Goal: Task Accomplishment & Management: Use online tool/utility

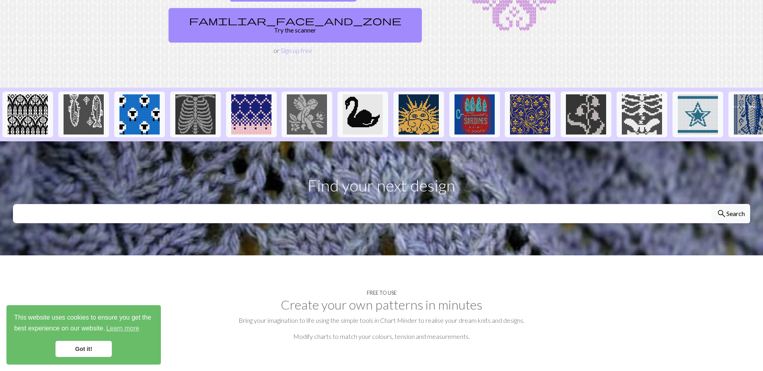
scroll to position [161, 0]
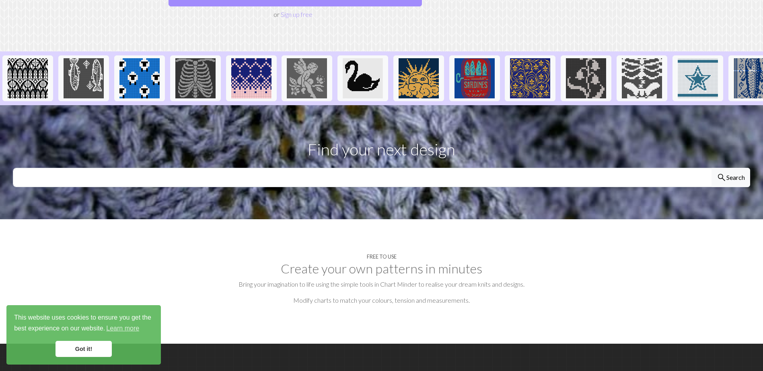
click at [79, 348] on link "Got it!" at bounding box center [83, 349] width 56 height 16
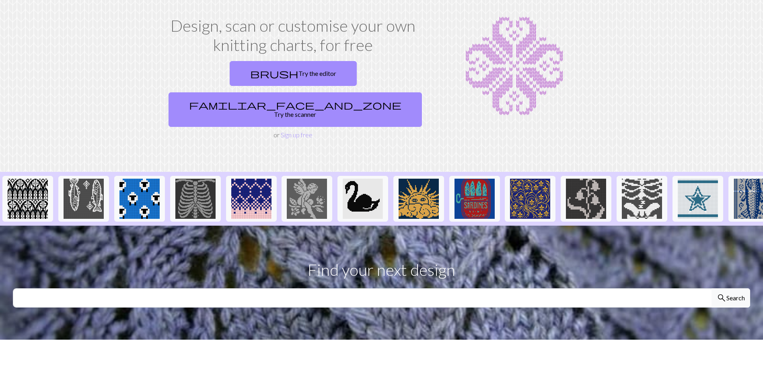
scroll to position [0, 0]
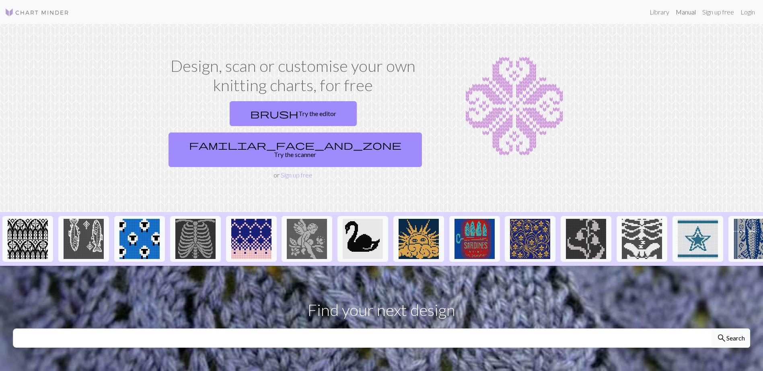
click at [689, 10] on link "Manual" at bounding box center [685, 12] width 27 height 16
click at [724, 10] on link "Sign up free" at bounding box center [718, 12] width 38 height 16
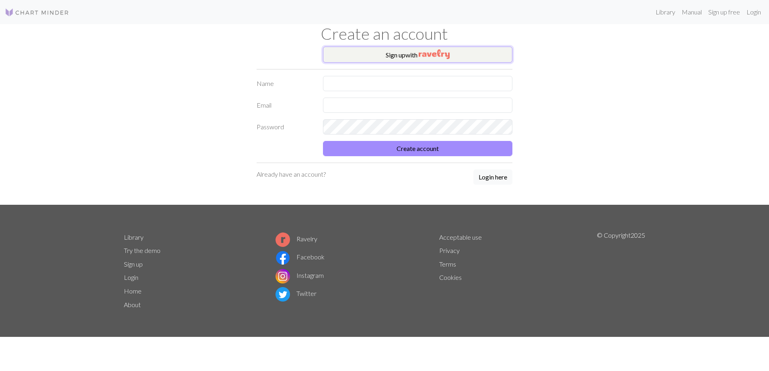
click at [424, 54] on img "button" at bounding box center [433, 54] width 31 height 10
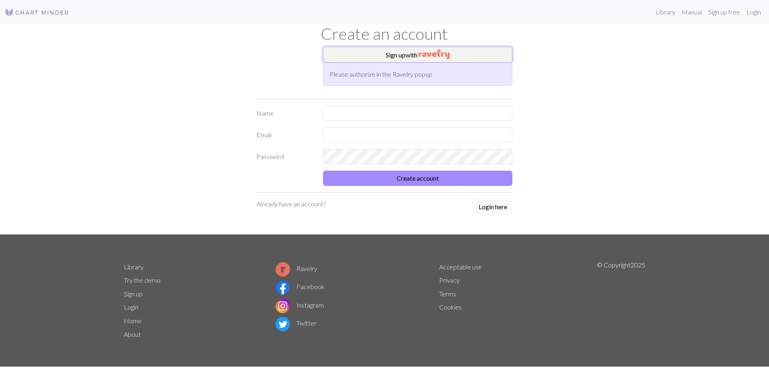
click at [431, 55] on img "button" at bounding box center [433, 54] width 31 height 10
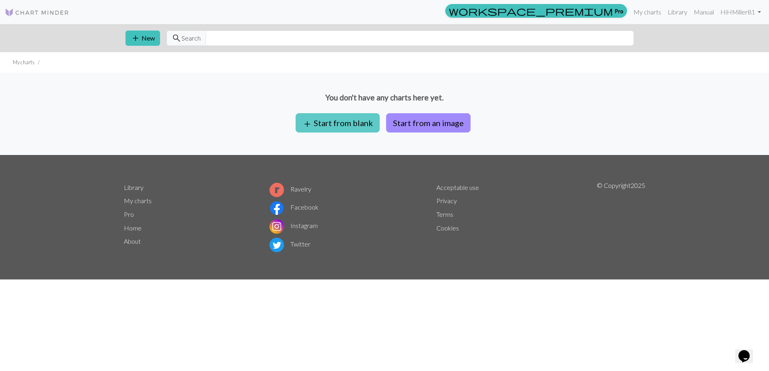
click at [360, 126] on button "add Start from blank" at bounding box center [337, 122] width 84 height 19
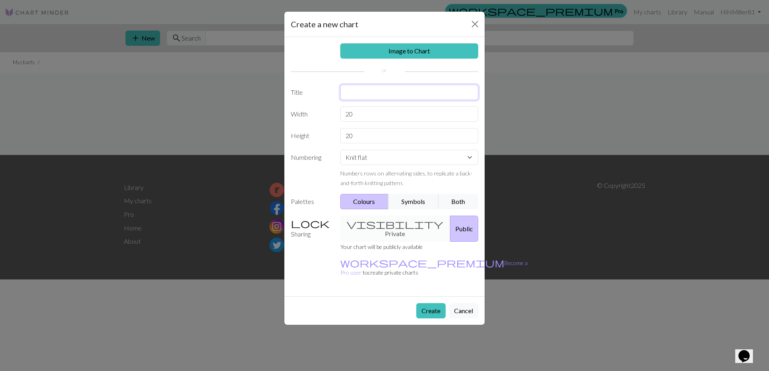
click at [373, 95] on input "text" at bounding box center [409, 92] width 138 height 15
type input "Lover's Knot Cardi-Shrug"
click at [368, 114] on input "20" at bounding box center [409, 114] width 138 height 15
type input "65"
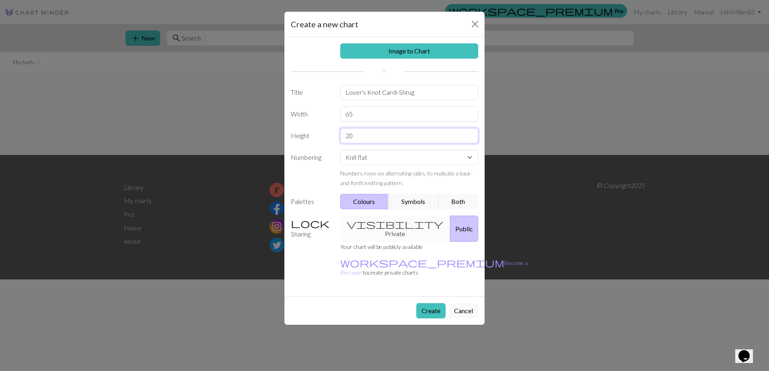
click at [363, 133] on input "20" at bounding box center [409, 135] width 138 height 15
type input "2"
type input "30"
click at [408, 200] on button "Symbols" at bounding box center [413, 201] width 51 height 15
click at [430, 303] on button "Create" at bounding box center [430, 310] width 29 height 15
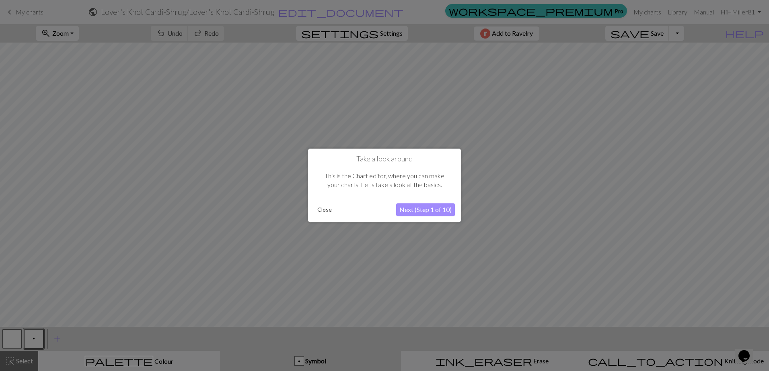
click at [415, 210] on button "Next (Step 1 of 10)" at bounding box center [425, 210] width 59 height 13
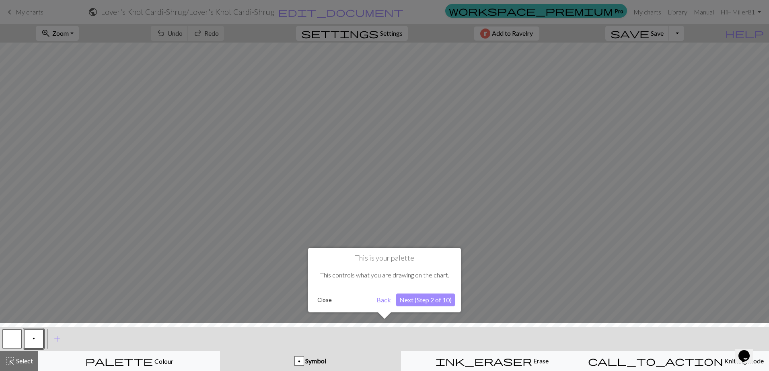
click at [439, 297] on button "Next (Step 2 of 10)" at bounding box center [425, 300] width 59 height 13
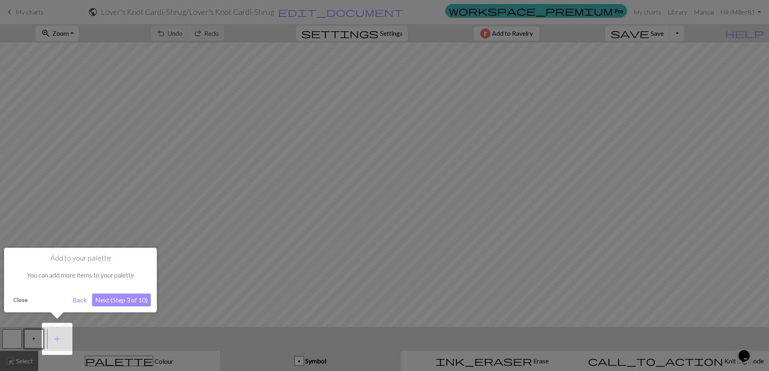
click at [129, 299] on button "Next (Step 3 of 10)" at bounding box center [121, 300] width 59 height 13
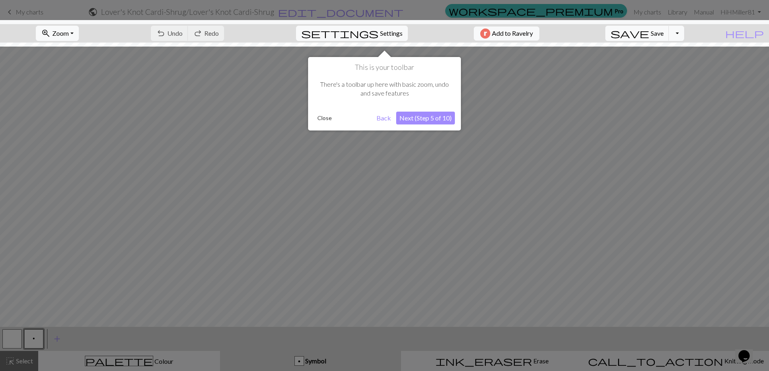
click at [414, 120] on button "Next (Step 5 of 10)" at bounding box center [425, 118] width 59 height 13
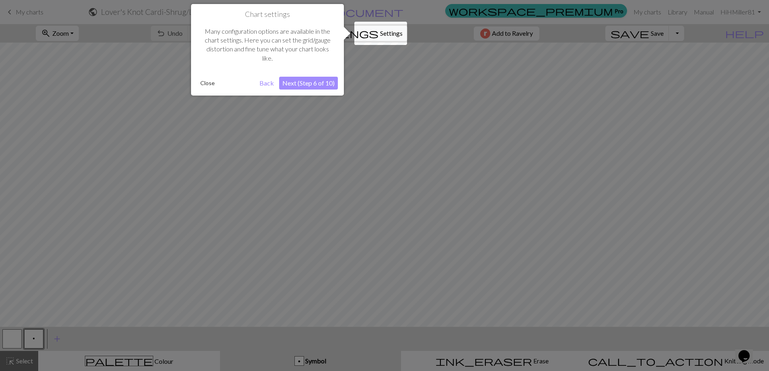
click at [300, 83] on button "Next (Step 6 of 10)" at bounding box center [308, 83] width 59 height 13
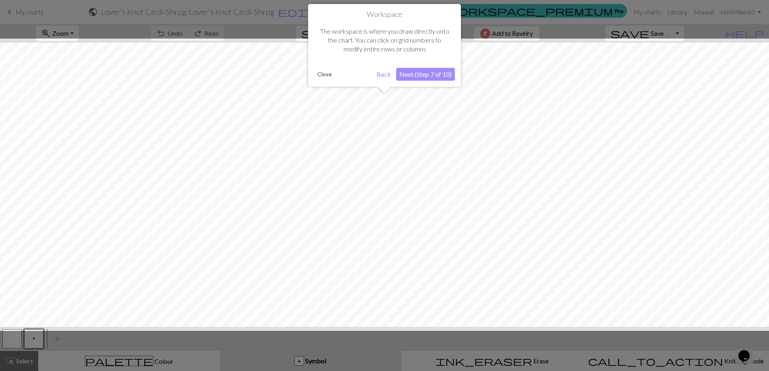
click at [423, 73] on button "Next (Step 7 of 10)" at bounding box center [425, 74] width 59 height 13
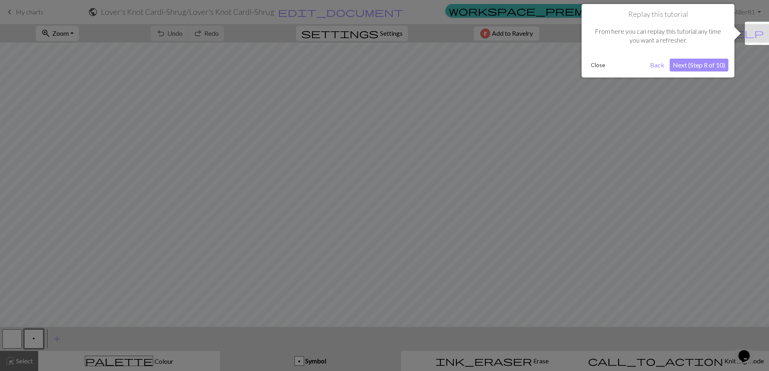
click at [697, 66] on button "Next (Step 8 of 10)" at bounding box center [698, 65] width 59 height 13
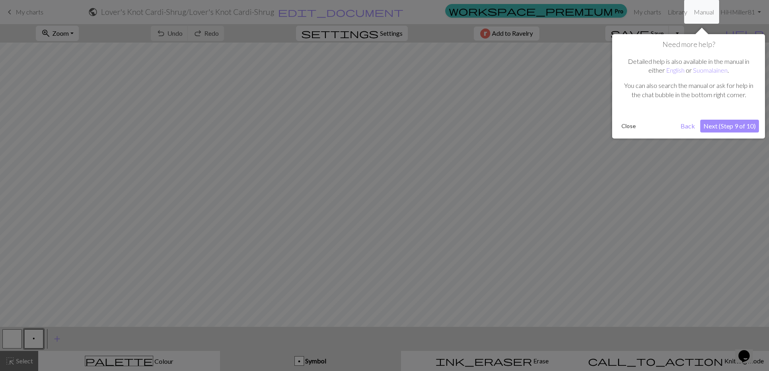
click at [734, 124] on button "Next (Step 9 of 10)" at bounding box center [729, 126] width 59 height 13
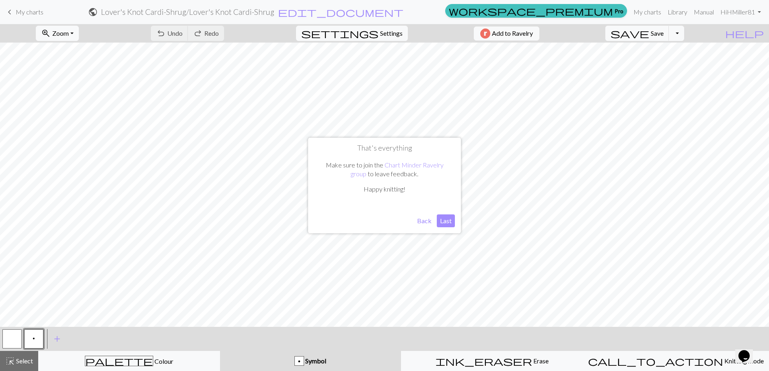
click at [443, 223] on button "Last" at bounding box center [446, 221] width 18 height 13
click at [55, 340] on span "add" at bounding box center [57, 339] width 10 height 11
click at [14, 339] on button "button" at bounding box center [11, 339] width 19 height 19
click at [303, 361] on div "button" at bounding box center [299, 362] width 10 height 10
click at [322, 363] on span "Symbol" at bounding box center [315, 361] width 22 height 8
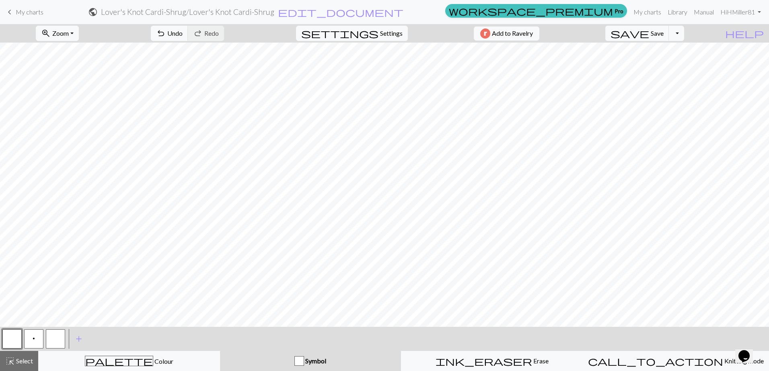
click at [274, 361] on div "Symbol" at bounding box center [310, 362] width 171 height 10
click at [15, 340] on button "button" at bounding box center [11, 339] width 19 height 19
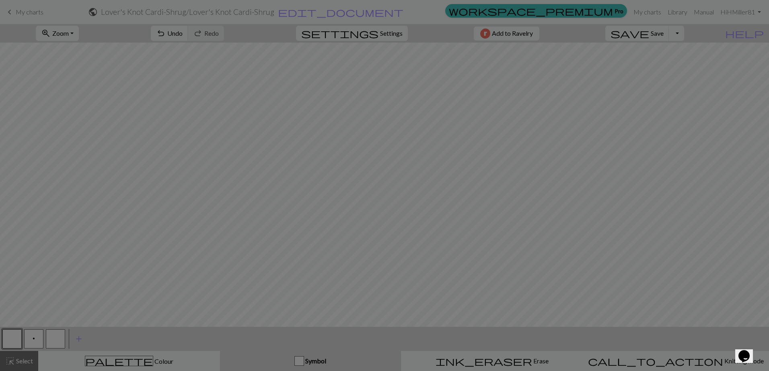
click at [15, 340] on div "Edit symbol Name Knit d f g h j k p s t F H J O P T / | 0 1 2 3 4 5 6 7 8 9 e m…" at bounding box center [384, 185] width 769 height 371
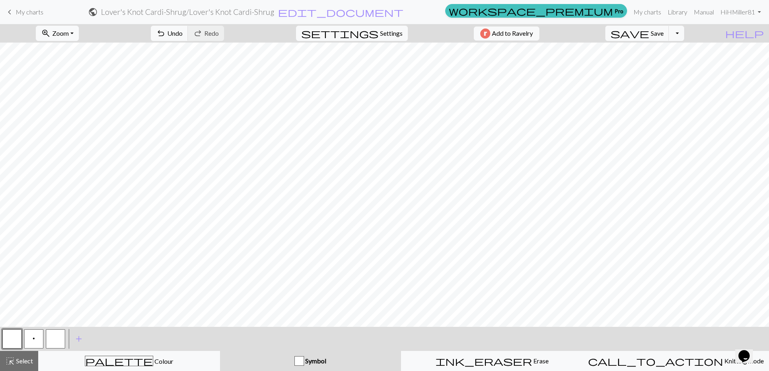
click at [15, 340] on button "button" at bounding box center [11, 339] width 19 height 19
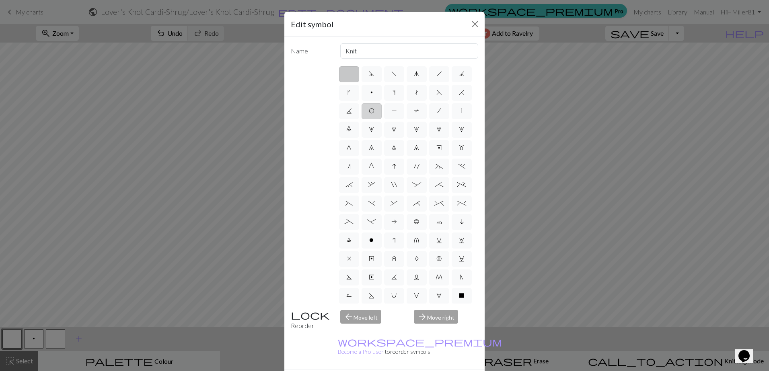
click at [374, 111] on span "O" at bounding box center [372, 111] width 6 height 6
click at [374, 111] on input "O" at bounding box center [371, 108] width 5 height 5
radio input "true"
type input "yo"
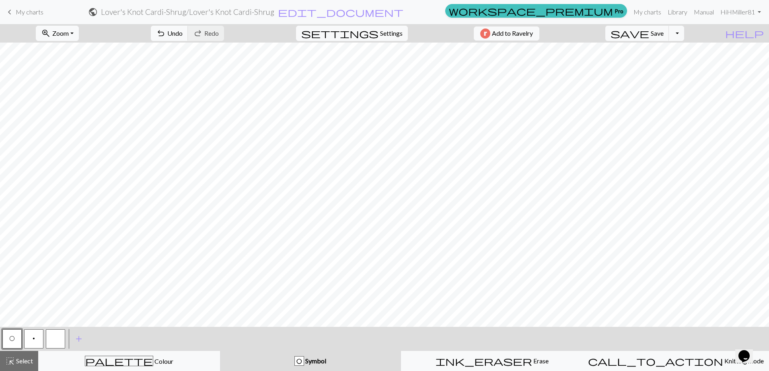
click at [33, 340] on span "p" at bounding box center [34, 339] width 2 height 6
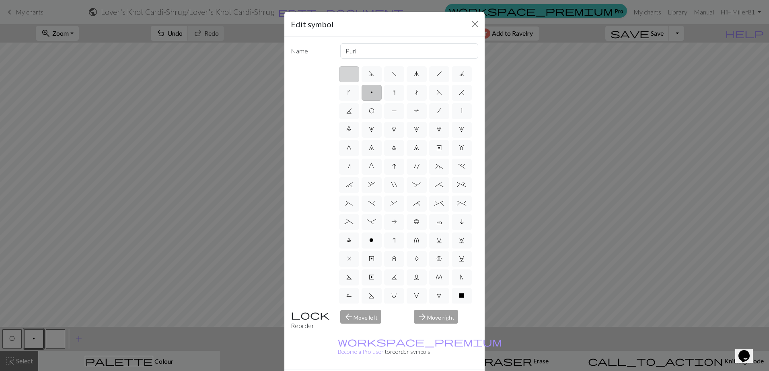
click at [350, 78] on label at bounding box center [349, 74] width 20 height 16
click at [350, 74] on input "radio" at bounding box center [351, 71] width 5 height 5
radio input "true"
type input "Knit"
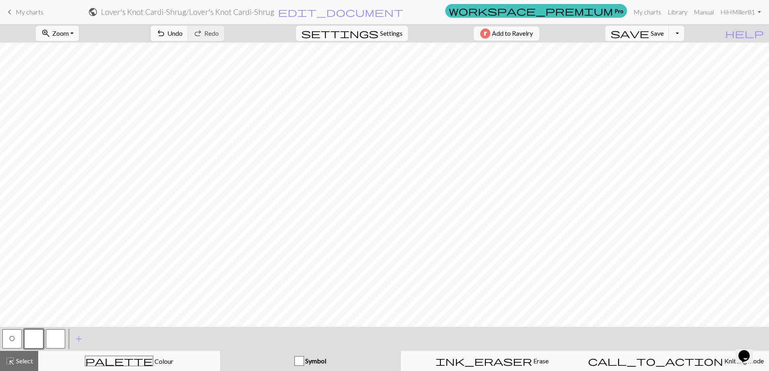
click at [55, 340] on button "button" at bounding box center [55, 339] width 19 height 19
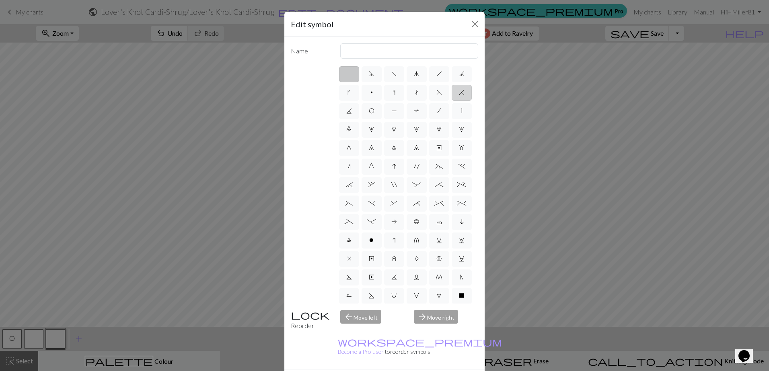
click at [459, 96] on span "H" at bounding box center [462, 92] width 6 height 6
click at [459, 93] on input "H" at bounding box center [461, 90] width 5 height 5
radio input "true"
type input "k2tog"
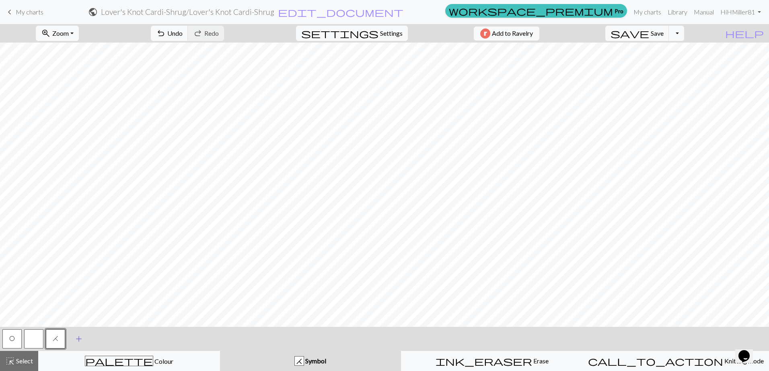
click at [78, 339] on span "add" at bounding box center [79, 339] width 10 height 11
click at [78, 339] on button "button" at bounding box center [77, 339] width 19 height 19
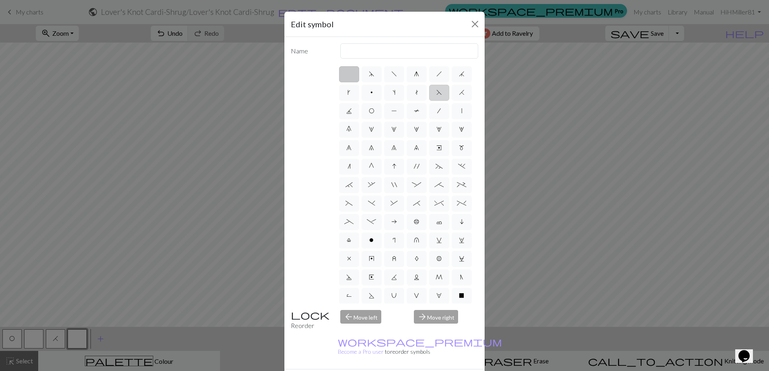
click at [429, 101] on label "F" at bounding box center [439, 93] width 20 height 16
click at [436, 93] on input "F" at bounding box center [438, 90] width 5 height 5
radio input "true"
type input "ssk"
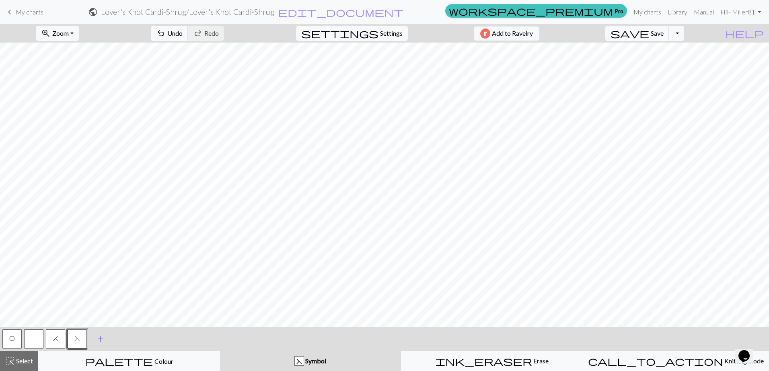
click at [103, 338] on span "add" at bounding box center [101, 339] width 10 height 11
click at [103, 339] on button "button" at bounding box center [98, 339] width 19 height 19
click at [96, 337] on button "button" at bounding box center [98, 339] width 19 height 19
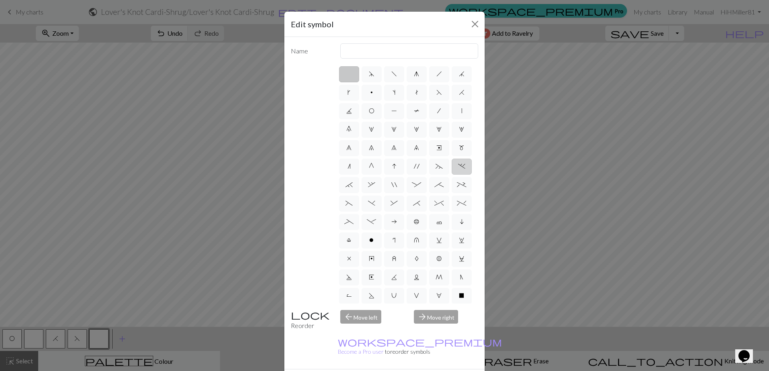
click at [451, 175] on label "." at bounding box center [461, 167] width 20 height 16
click at [458, 167] on input "." at bounding box center [460, 164] width 5 height 5
radio input "true"
type input "3+ stitch left twist"
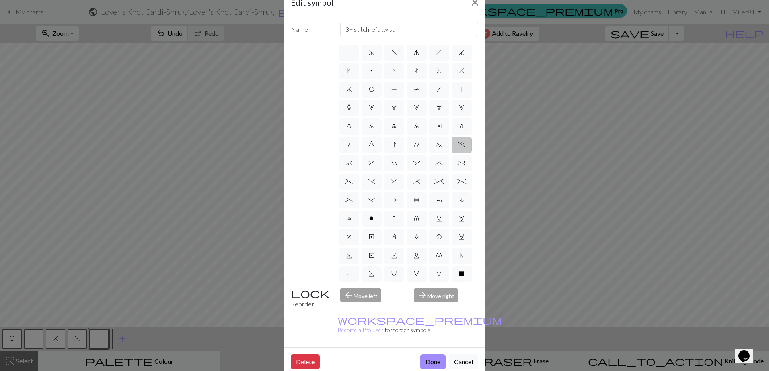
click at [431, 299] on div "arrow_forward Move right" at bounding box center [446, 299] width 74 height 21
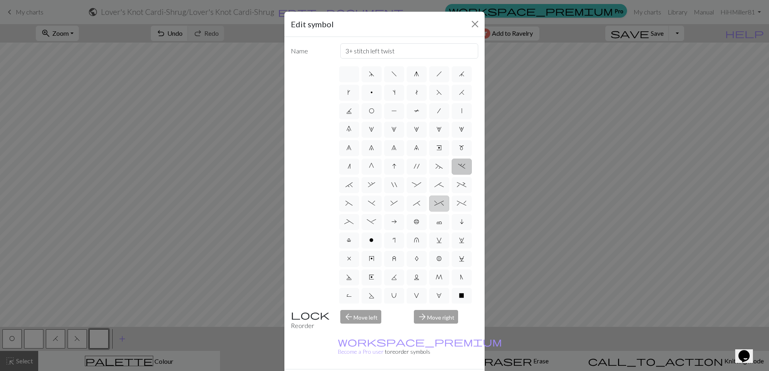
click at [434, 207] on span "^" at bounding box center [438, 203] width 9 height 6
click at [434, 204] on input "^" at bounding box center [436, 201] width 5 height 5
radio input "true"
click at [344, 52] on input "2 stitch right twist cable" at bounding box center [409, 50] width 138 height 15
type input "6 stitch right twist cable"
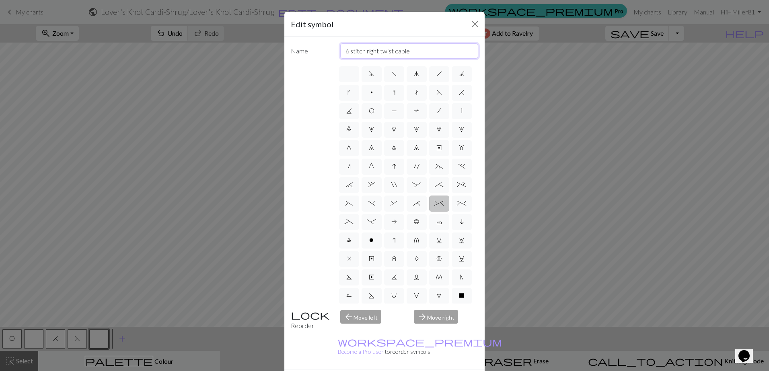
click at [432, 53] on input "6 stitch right twist cable" at bounding box center [409, 50] width 138 height 15
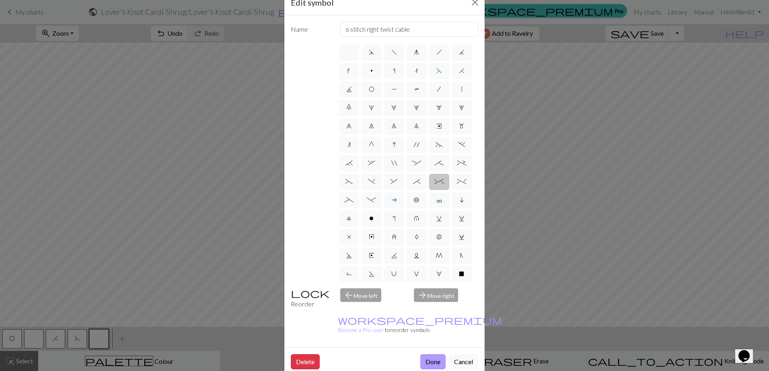
click at [423, 355] on button "Done" at bounding box center [432, 362] width 25 height 15
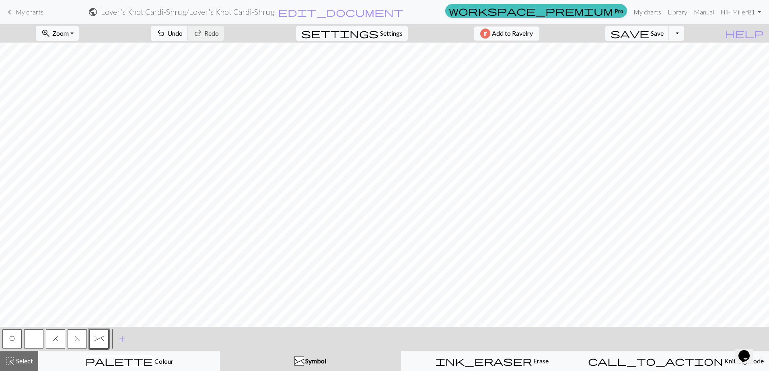
click at [27, 339] on button "button" at bounding box center [33, 339] width 19 height 19
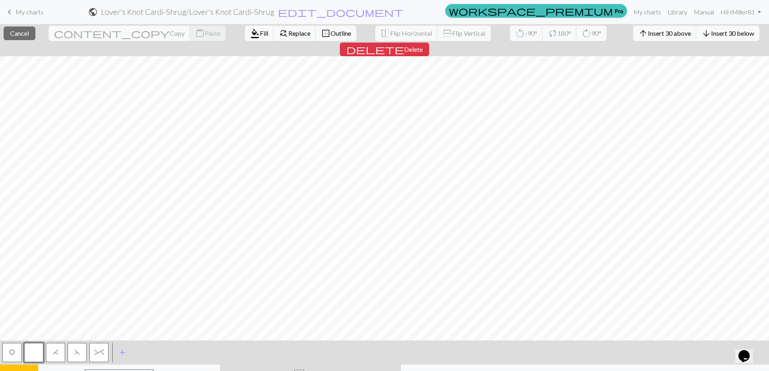
click at [299, 370] on div "button" at bounding box center [299, 375] width 10 height 10
click at [273, 27] on button "find_replace Replace" at bounding box center [294, 33] width 43 height 15
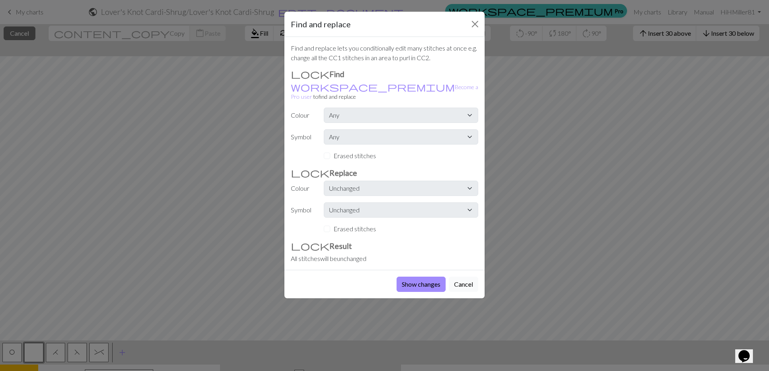
click at [467, 277] on button "Cancel" at bounding box center [463, 284] width 29 height 15
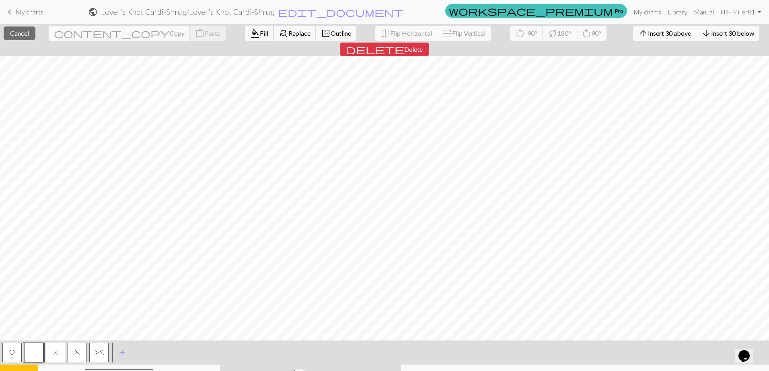
click at [250, 35] on span "format_color_fill" at bounding box center [255, 33] width 10 height 11
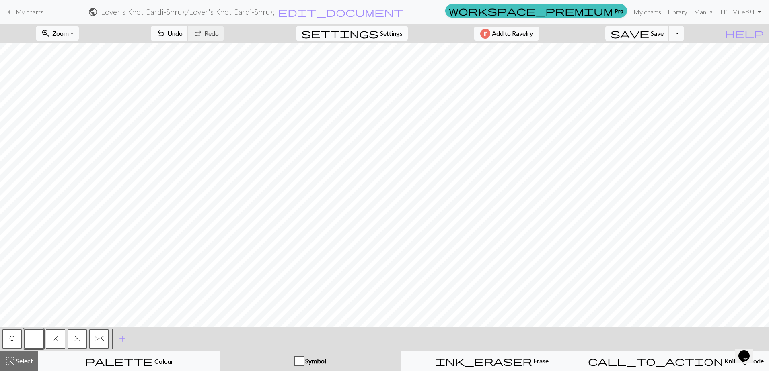
click at [380, 33] on span "Settings" at bounding box center [391, 34] width 23 height 10
select select "aran"
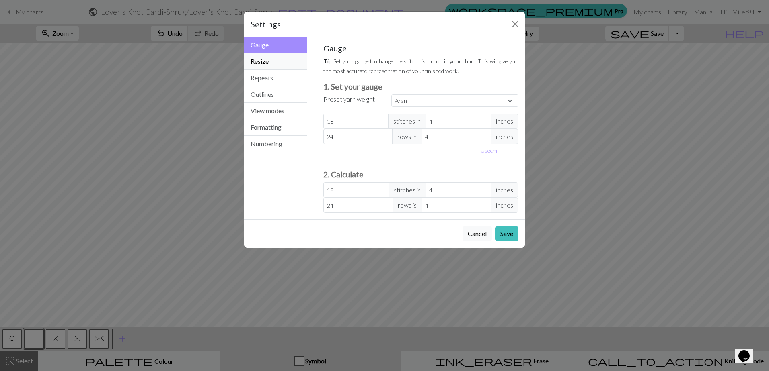
click at [270, 65] on button "Resize" at bounding box center [275, 61] width 63 height 16
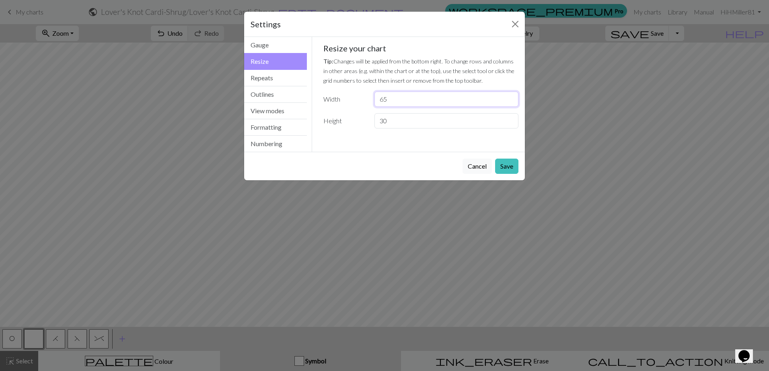
click at [394, 99] on input "65" at bounding box center [446, 99] width 144 height 15
type input "6"
type input "55"
click at [512, 169] on button "Save" at bounding box center [506, 166] width 23 height 15
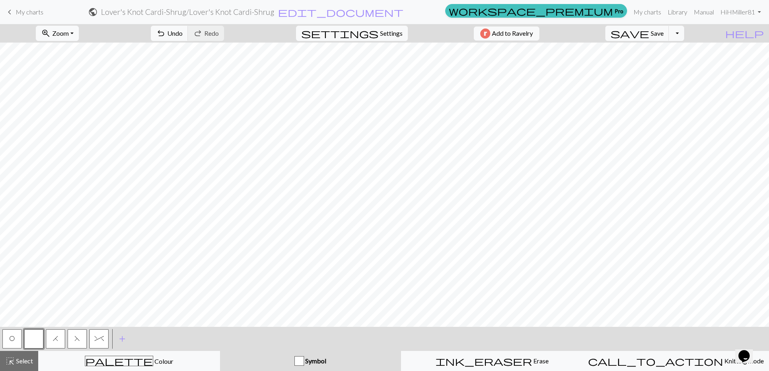
click at [17, 337] on button "O" at bounding box center [11, 339] width 19 height 19
click at [36, 343] on button "button" at bounding box center [33, 339] width 19 height 19
click at [81, 342] on button "F" at bounding box center [77, 339] width 19 height 19
click at [57, 338] on span "H" at bounding box center [56, 339] width 6 height 6
click at [79, 339] on span "F" at bounding box center [77, 339] width 6 height 6
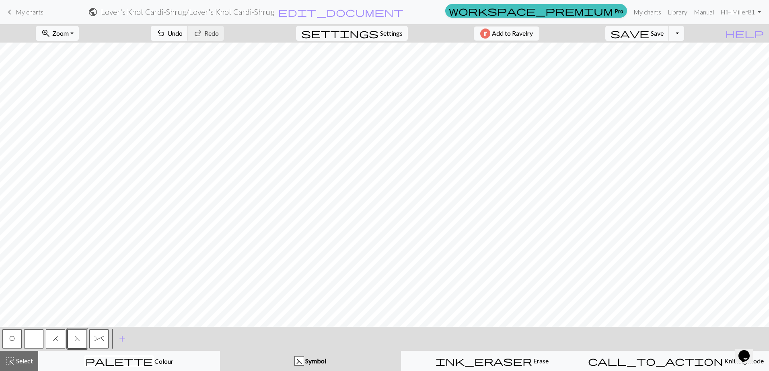
click at [30, 336] on button "button" at bounding box center [33, 339] width 19 height 19
click at [9, 340] on span "O" at bounding box center [12, 339] width 6 height 6
click at [12, 340] on span "O" at bounding box center [12, 339] width 6 height 6
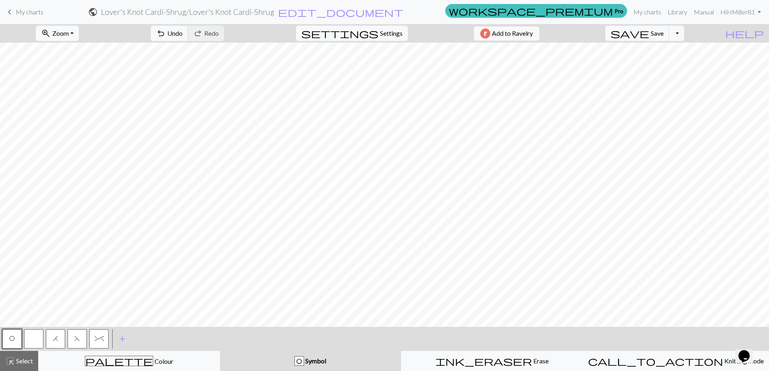
click at [99, 340] on span "^" at bounding box center [98, 339] width 9 height 6
click at [33, 345] on button "button" at bounding box center [33, 339] width 19 height 19
click at [10, 338] on span "O" at bounding box center [12, 339] width 6 height 6
click at [39, 344] on button "button" at bounding box center [33, 339] width 19 height 19
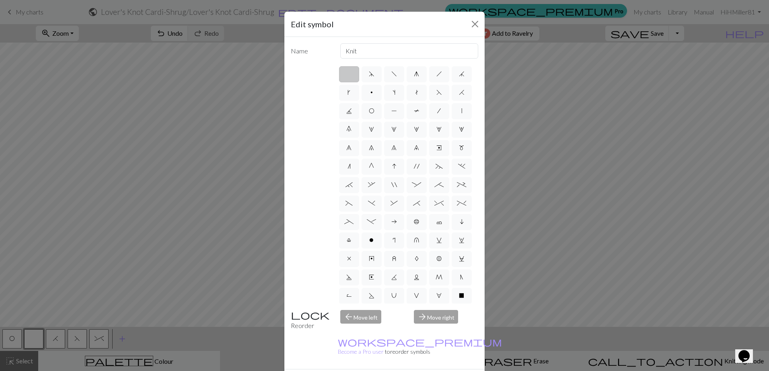
click at [37, 336] on div "Edit symbol Name Knit d f g h j k p s t F H J O P T / | 0 1 2 3 4 5 6 7 8 9 e m…" at bounding box center [384, 185] width 769 height 371
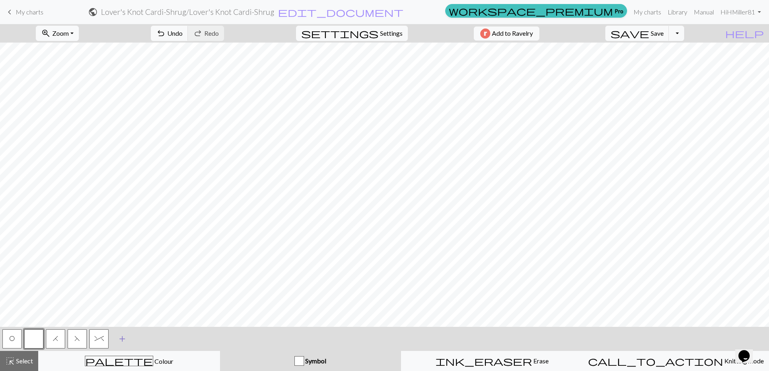
click at [120, 339] on span "add" at bounding box center [122, 339] width 10 height 11
click at [127, 340] on button "button" at bounding box center [120, 339] width 19 height 19
click at [122, 339] on button "button" at bounding box center [120, 339] width 19 height 19
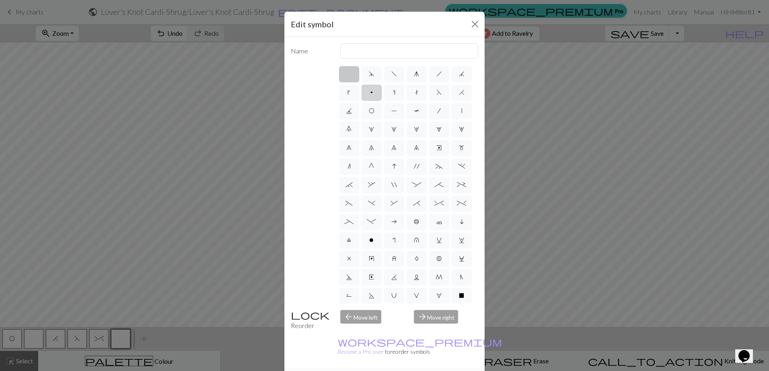
click at [381, 94] on label "p" at bounding box center [371, 93] width 20 height 16
click at [375, 93] on input "p" at bounding box center [372, 90] width 5 height 5
radio input "true"
type input "purl"
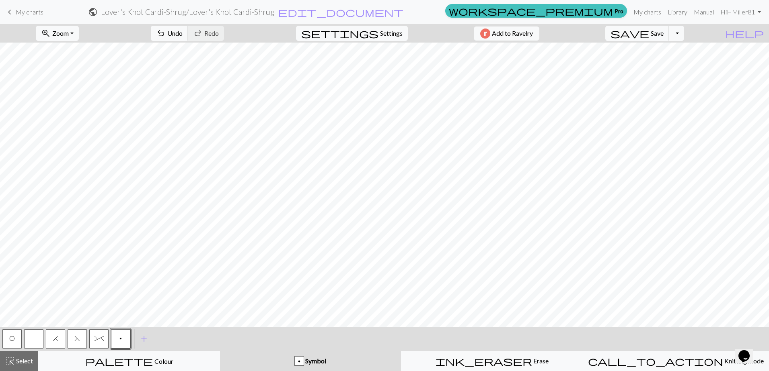
click at [26, 341] on button "button" at bounding box center [33, 339] width 19 height 19
click at [125, 339] on button "p" at bounding box center [120, 339] width 19 height 19
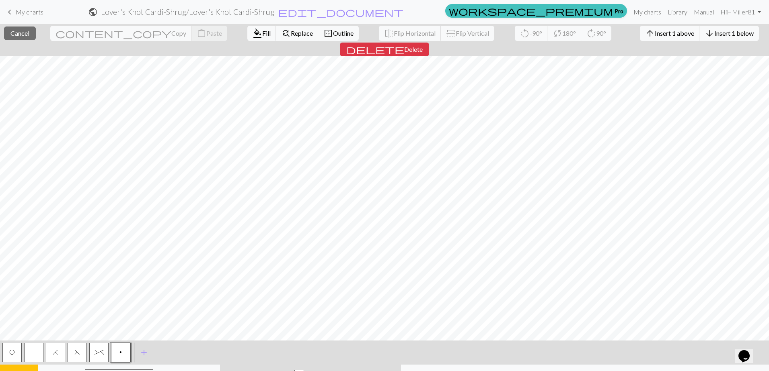
click at [121, 349] on span "p" at bounding box center [120, 352] width 2 height 6
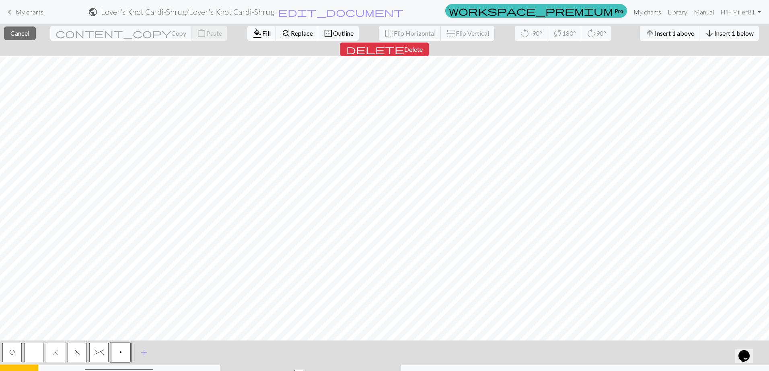
click at [252, 33] on span "format_color_fill" at bounding box center [257, 33] width 10 height 11
click at [252, 34] on span "format_color_fill" at bounding box center [257, 33] width 10 height 11
click at [262, 30] on span "Fill" at bounding box center [266, 33] width 8 height 8
click at [247, 29] on button "format_color_fill Fill" at bounding box center [261, 33] width 29 height 15
click at [252, 30] on span "format_color_fill" at bounding box center [257, 33] width 10 height 11
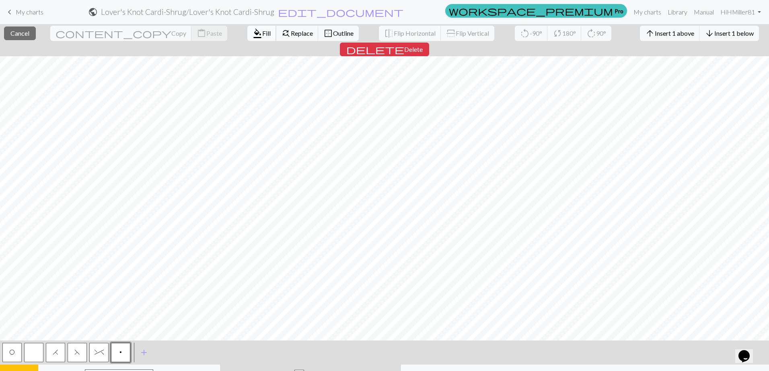
click at [262, 31] on span "Fill" at bounding box center [266, 33] width 8 height 8
click at [262, 37] on span "Fill" at bounding box center [266, 33] width 8 height 8
click at [262, 32] on span "Fill" at bounding box center [266, 33] width 8 height 8
click at [252, 34] on span "format_color_fill" at bounding box center [257, 33] width 10 height 11
click at [262, 34] on span "Fill" at bounding box center [266, 33] width 8 height 8
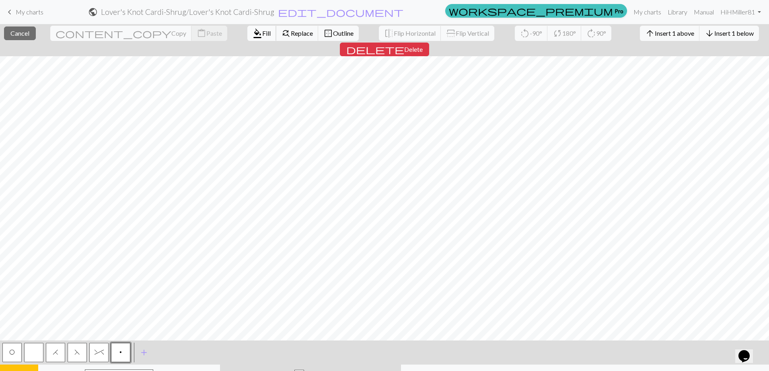
click at [262, 36] on span "Fill" at bounding box center [266, 33] width 8 height 8
click at [252, 33] on span "format_color_fill" at bounding box center [257, 33] width 10 height 11
click at [262, 33] on span "Fill" at bounding box center [266, 33] width 8 height 8
click at [252, 37] on span "format_color_fill" at bounding box center [257, 33] width 10 height 11
click at [252, 34] on span "format_color_fill" at bounding box center [257, 33] width 10 height 11
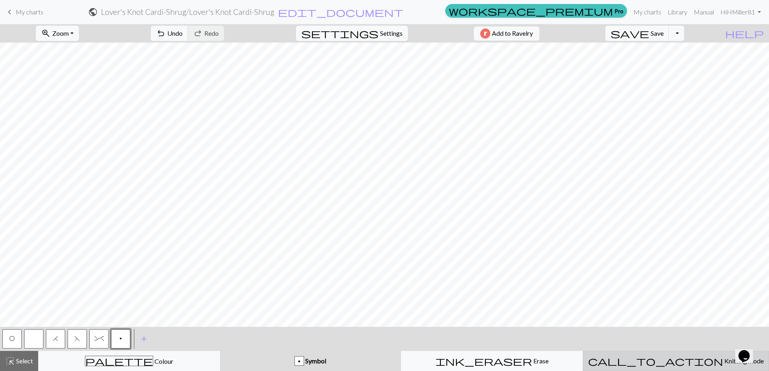
click at [658, 353] on button "call_to_action Knitting mode Knitting mode" at bounding box center [675, 361] width 186 height 20
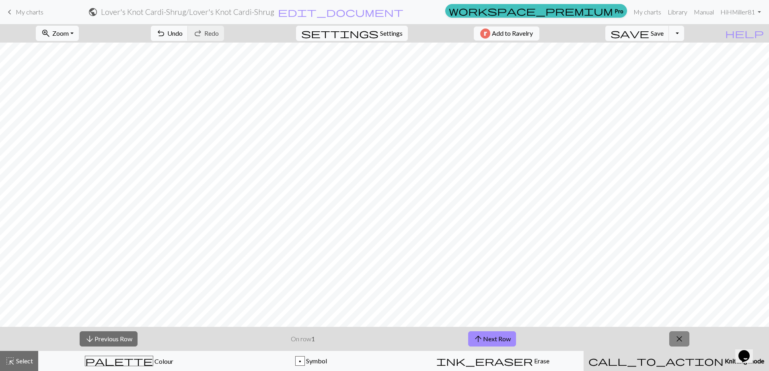
click at [681, 337] on span "close" at bounding box center [679, 339] width 10 height 11
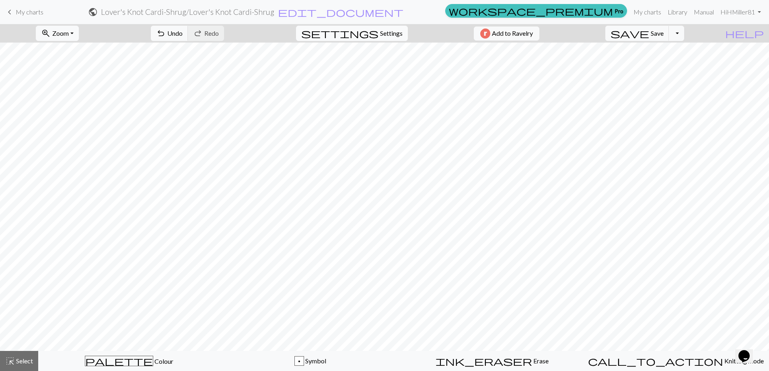
click at [367, 29] on span "settings" at bounding box center [339, 33] width 77 height 11
select select "aran"
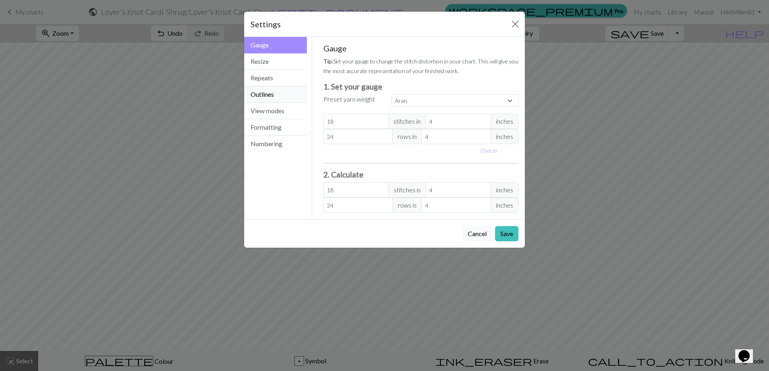
click at [270, 100] on button "Outlines" at bounding box center [275, 94] width 63 height 16
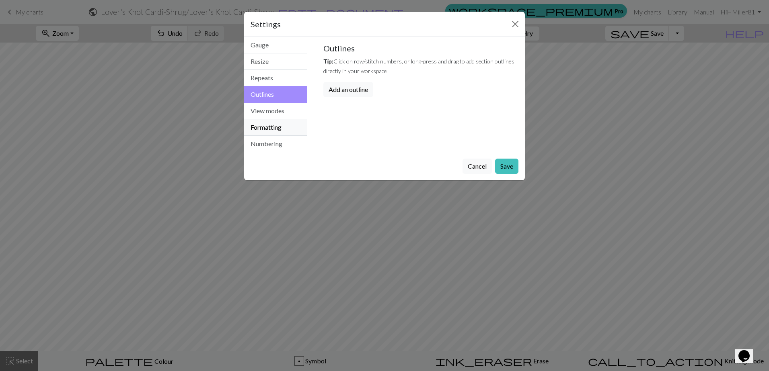
click at [271, 126] on button "Formatting" at bounding box center [275, 127] width 63 height 16
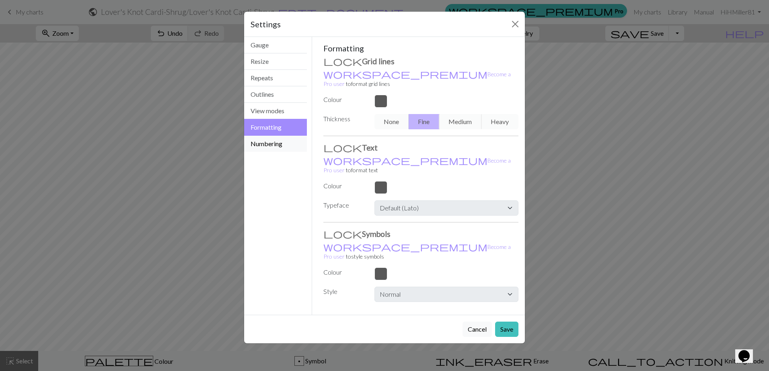
click at [271, 139] on button "Numbering" at bounding box center [275, 144] width 63 height 16
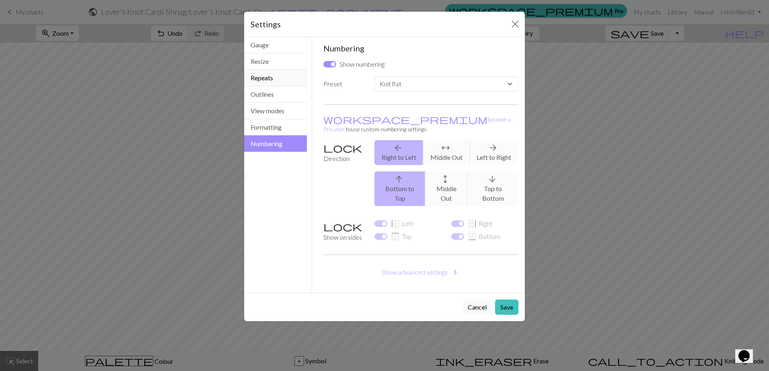
click at [259, 77] on button "Repeats" at bounding box center [275, 78] width 63 height 16
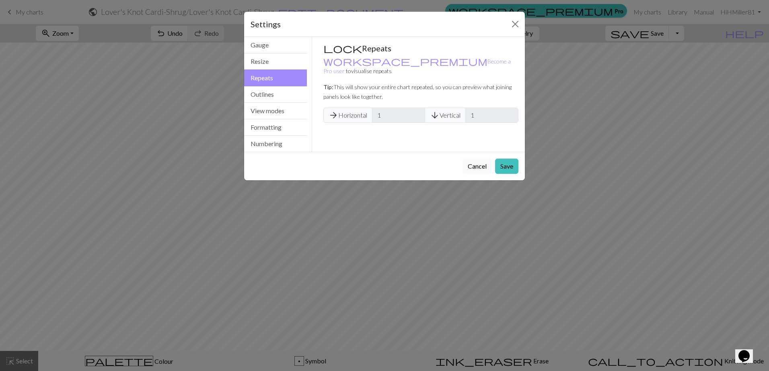
click at [482, 167] on button "Cancel" at bounding box center [476, 166] width 29 height 15
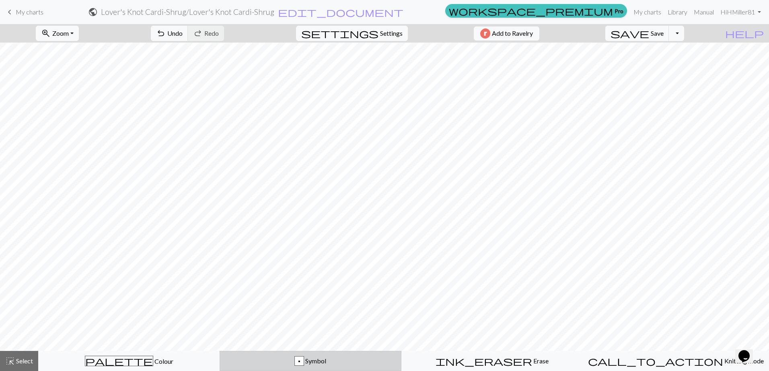
click at [314, 366] on button "p Symbol" at bounding box center [309, 361] width 181 height 20
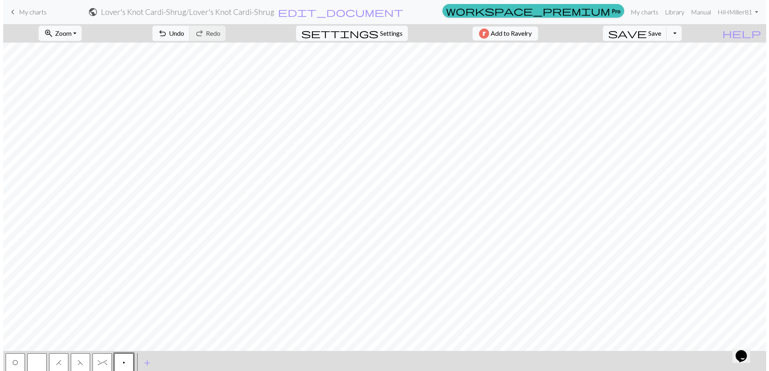
scroll to position [24, 0]
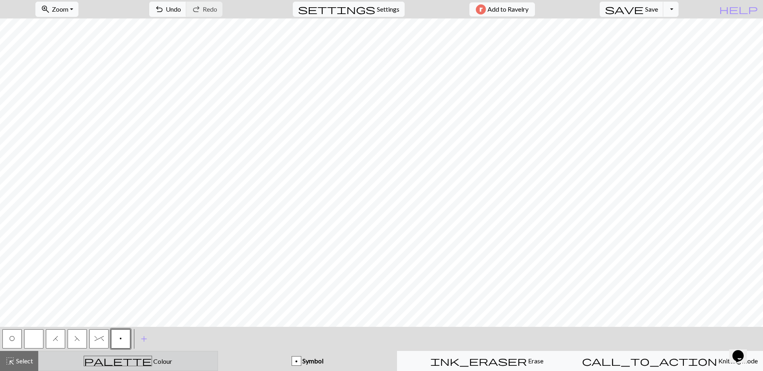
click at [178, 366] on div "palette Colour Colour" at bounding box center [127, 361] width 169 height 10
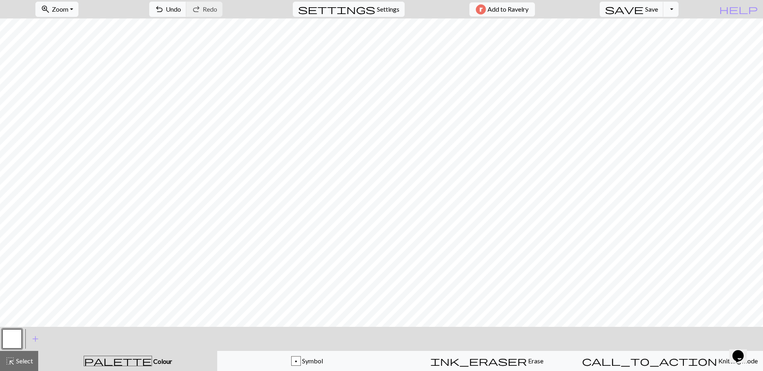
click at [7, 336] on button "button" at bounding box center [11, 339] width 19 height 19
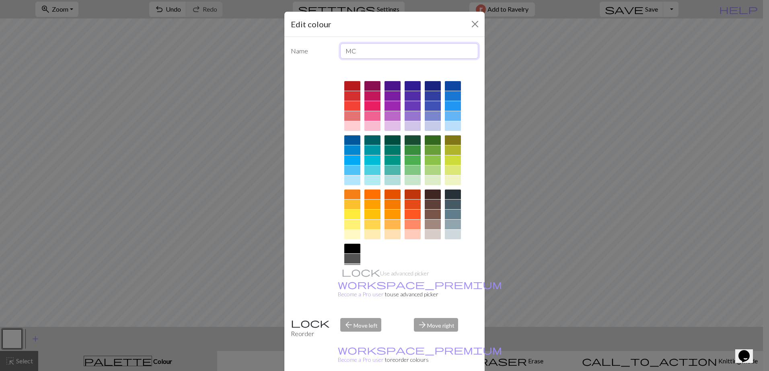
click at [359, 55] on input "MC" at bounding box center [409, 50] width 138 height 15
click at [351, 233] on div at bounding box center [352, 235] width 16 height 10
drag, startPoint x: 363, startPoint y: 52, endPoint x: 316, endPoint y: 58, distance: 47.4
click at [316, 58] on div "Name MC" at bounding box center [384, 50] width 197 height 15
type input "Break Section"
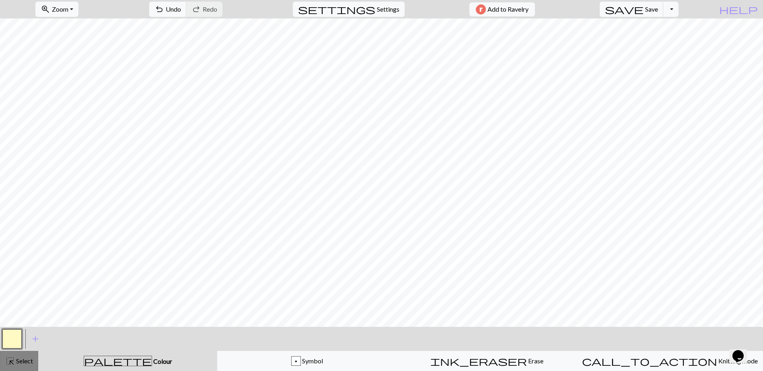
click at [16, 362] on span "Select" at bounding box center [24, 361] width 18 height 8
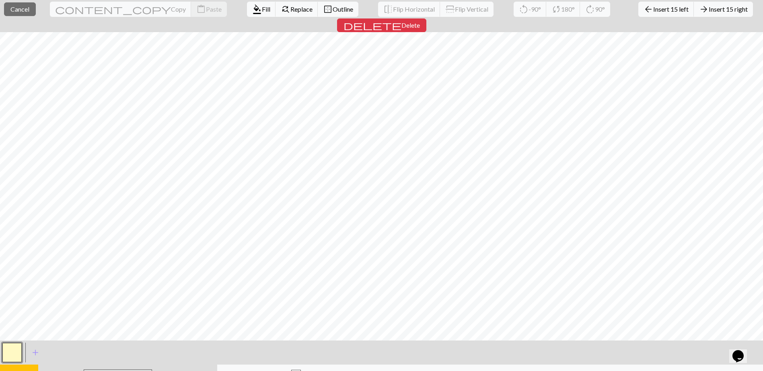
click at [10, 343] on button "button" at bounding box center [11, 352] width 19 height 19
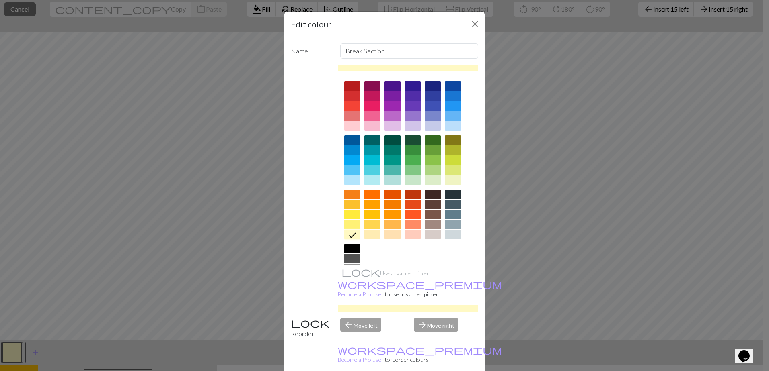
click at [347, 235] on icon at bounding box center [352, 236] width 10 height 10
click at [546, 322] on div "Edit colour Name Break Section Use advanced picker workspace_premium Become a P…" at bounding box center [384, 185] width 769 height 371
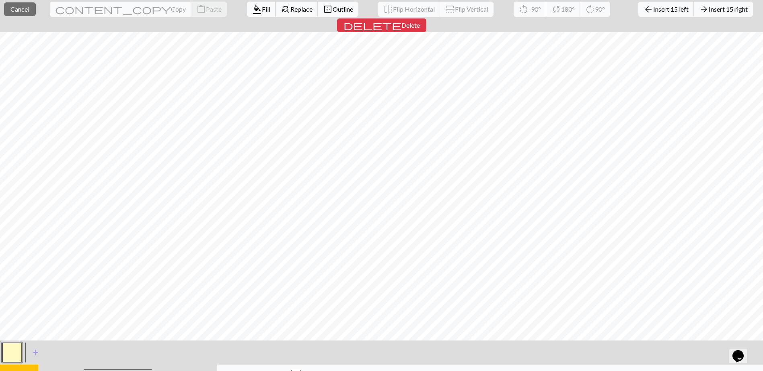
click at [262, 8] on span "Fill" at bounding box center [266, 9] width 8 height 8
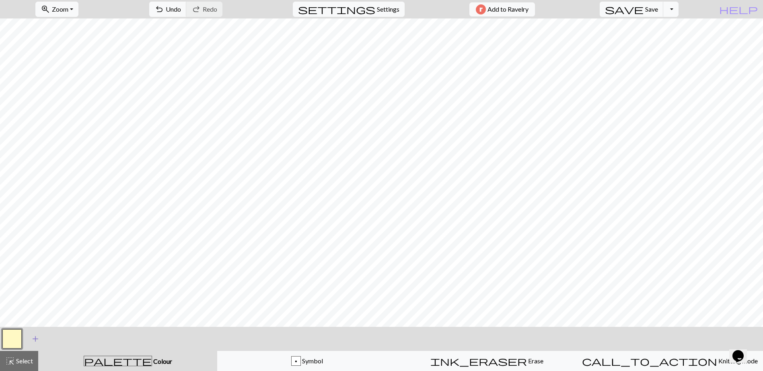
click at [36, 340] on span "add" at bounding box center [36, 339] width 10 height 11
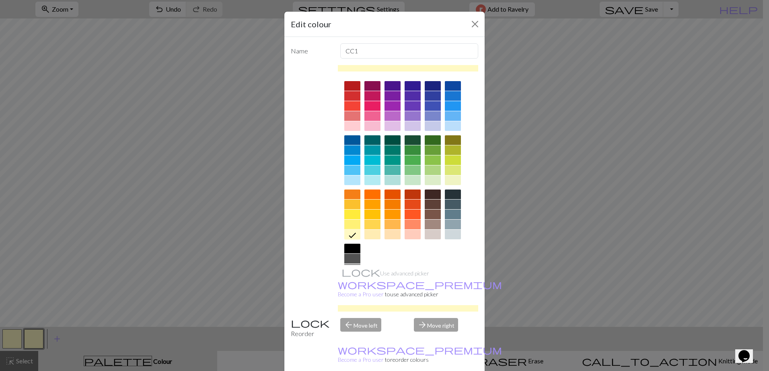
click at [348, 235] on icon at bounding box center [352, 236] width 10 height 10
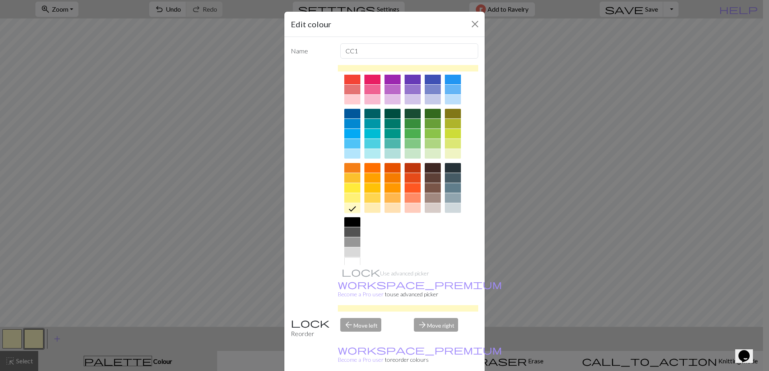
scroll to position [38, 0]
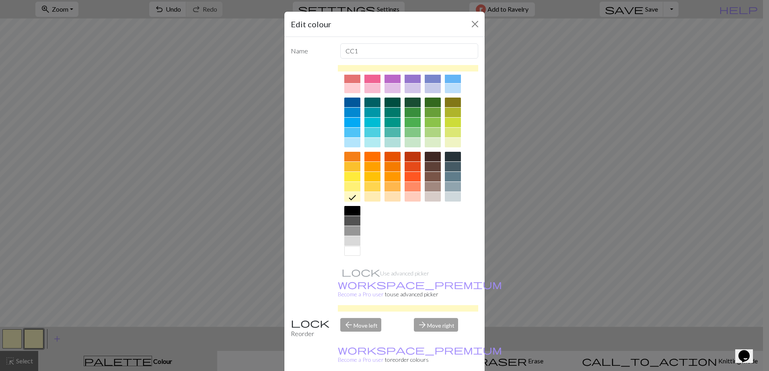
click at [351, 252] on div at bounding box center [352, 251] width 16 height 10
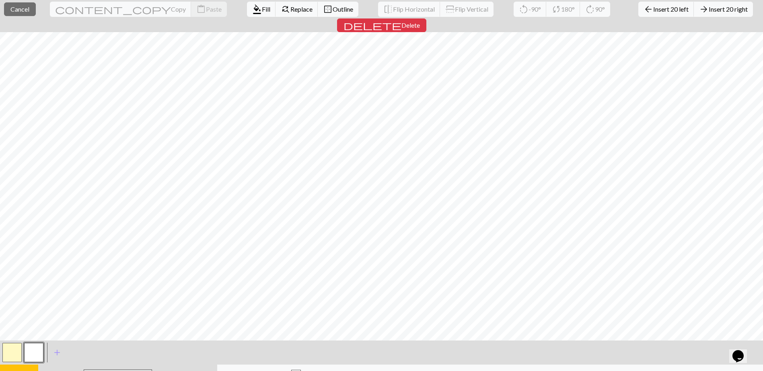
click at [31, 343] on button "button" at bounding box center [33, 352] width 19 height 19
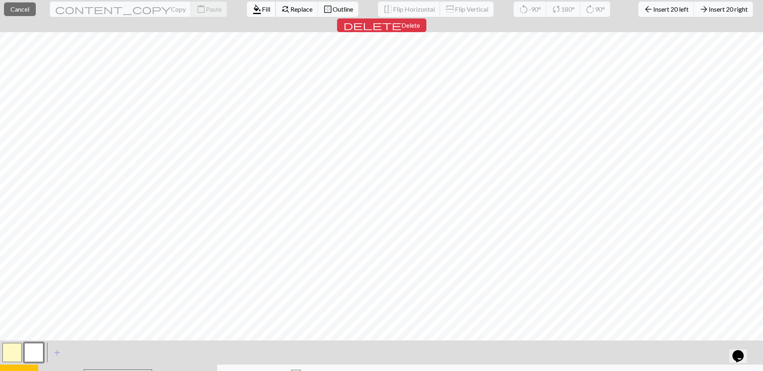
click at [262, 12] on span "Fill" at bounding box center [266, 9] width 8 height 8
click at [262, 10] on span "Fill" at bounding box center [266, 9] width 8 height 8
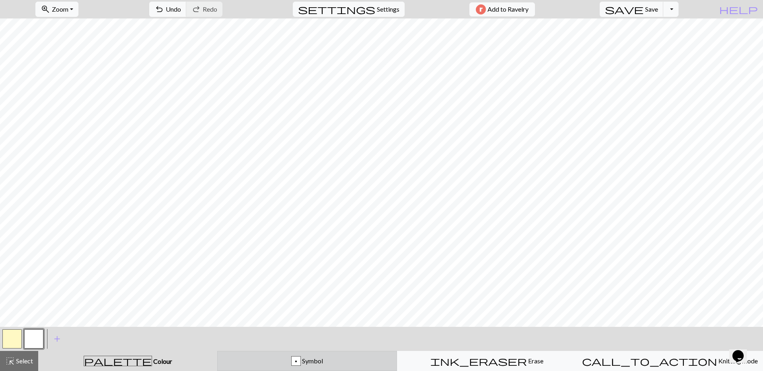
click at [282, 361] on div "p Symbol" at bounding box center [306, 362] width 169 height 10
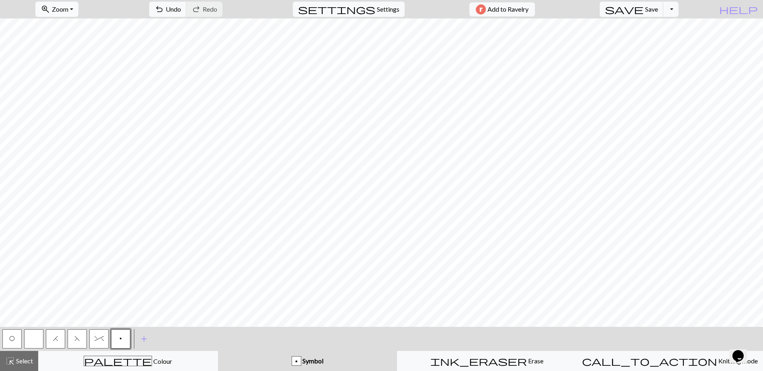
click at [68, 10] on span "Zoom" at bounding box center [60, 9] width 16 height 8
click at [62, 100] on button "150%" at bounding box center [68, 98] width 64 height 13
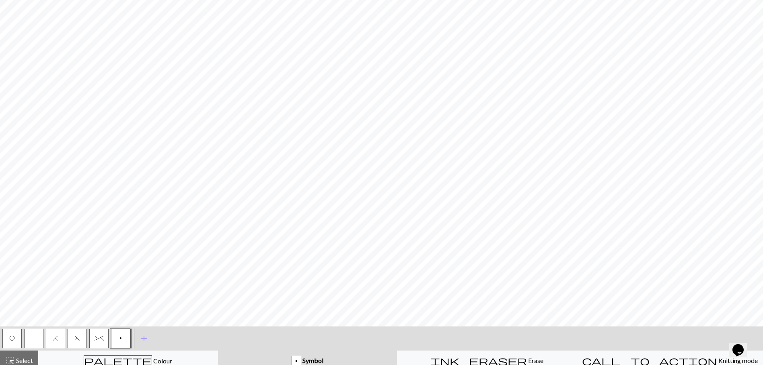
scroll to position [127, 0]
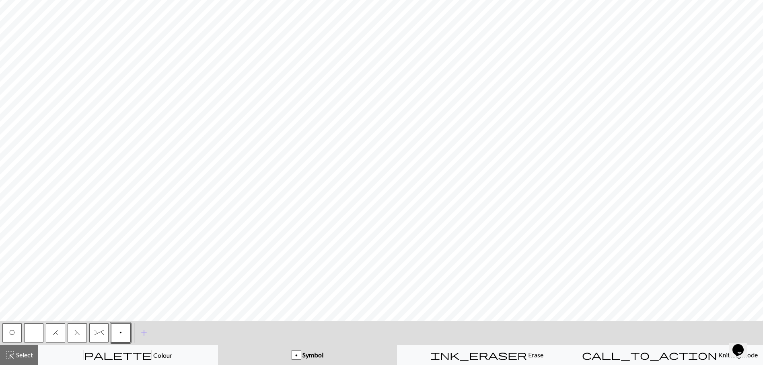
click at [9, 335] on button "O" at bounding box center [11, 333] width 19 height 19
click at [76, 330] on span "F" at bounding box center [77, 333] width 6 height 6
click at [58, 334] on span "H" at bounding box center [56, 333] width 6 height 6
click at [15, 333] on button "O" at bounding box center [11, 333] width 19 height 19
click at [54, 335] on span "H" at bounding box center [56, 333] width 6 height 6
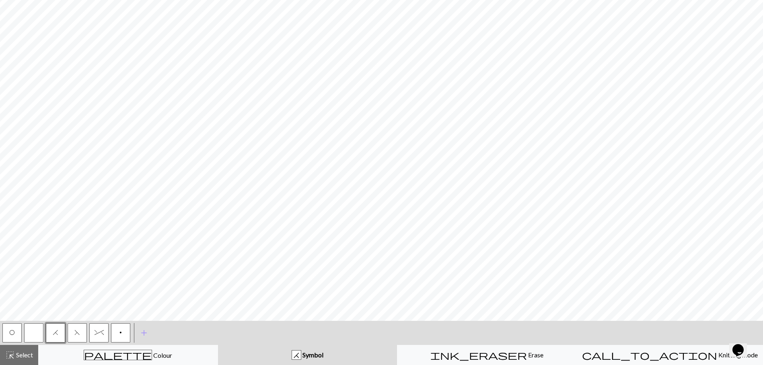
click at [72, 333] on button "F" at bounding box center [77, 333] width 19 height 19
click at [143, 331] on span "add" at bounding box center [144, 333] width 10 height 11
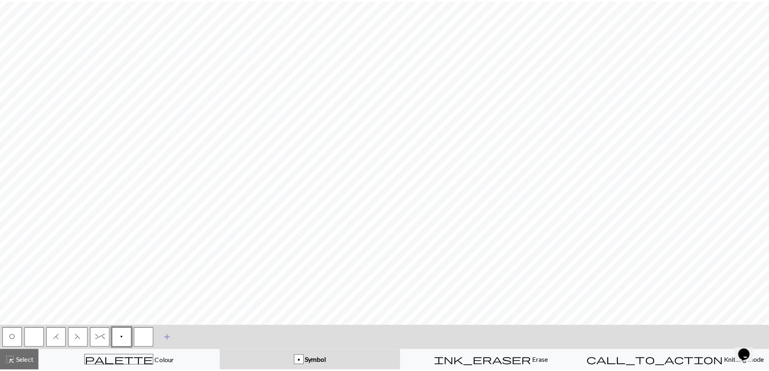
scroll to position [121, 0]
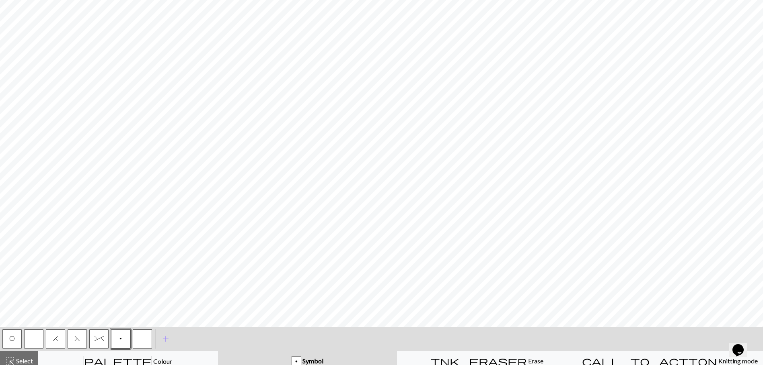
click at [140, 335] on button "button" at bounding box center [142, 339] width 19 height 19
click at [142, 340] on button "button" at bounding box center [142, 339] width 19 height 19
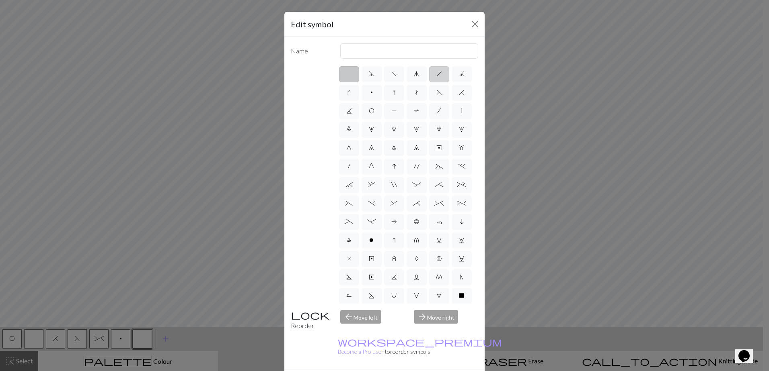
click at [438, 74] on span "h" at bounding box center [439, 74] width 6 height 6
click at [438, 74] on input "h" at bounding box center [438, 71] width 5 height 5
radio input "true"
type input "right leaning decrease"
click at [404, 111] on label "P" at bounding box center [394, 111] width 20 height 16
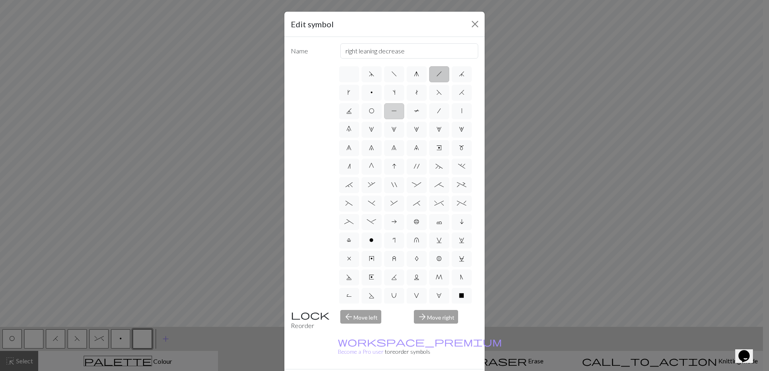
click at [396, 111] on input "P" at bounding box center [393, 108] width 5 height 5
radio input "true"
type input "purl"
click at [414, 114] on span "T" at bounding box center [417, 111] width 6 height 6
click at [414, 111] on input "T" at bounding box center [416, 108] width 5 height 5
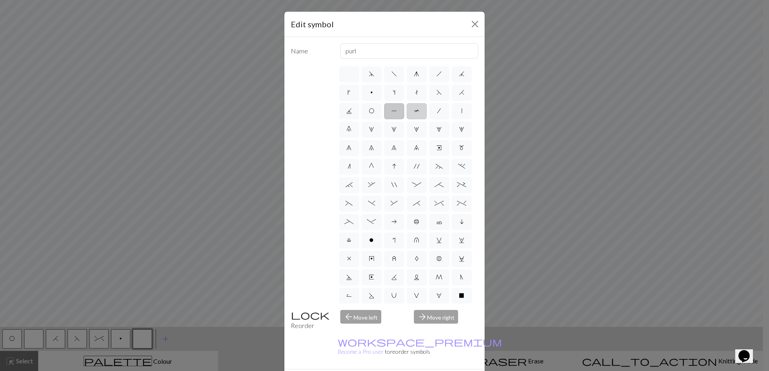
radio input "true"
type input "ptbl"
click at [451, 119] on label "|" at bounding box center [461, 111] width 20 height 16
click at [461, 111] on input "|" at bounding box center [463, 108] width 5 height 5
radio input "true"
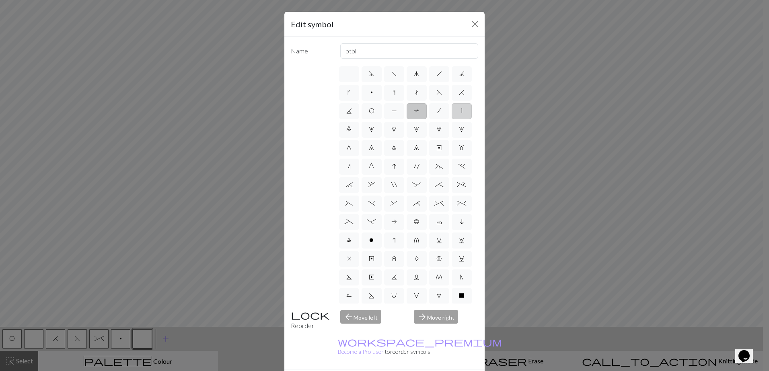
type input "slip stitch"
click at [437, 114] on span "/" at bounding box center [439, 111] width 4 height 6
click at [437, 111] on input "/" at bounding box center [439, 108] width 5 height 5
radio input "true"
type input "right leaning decrease"
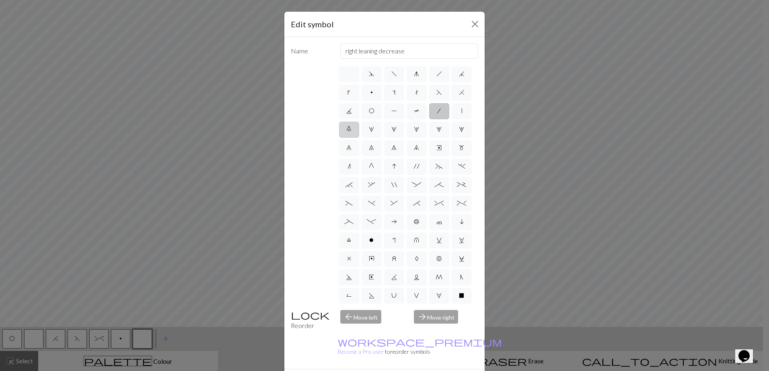
click at [359, 126] on label "0" at bounding box center [349, 130] width 20 height 16
click at [351, 126] on input "0" at bounding box center [348, 127] width 5 height 5
radio input "true"
type input "decrease 5"
click at [374, 129] on span "1" at bounding box center [371, 129] width 5 height 6
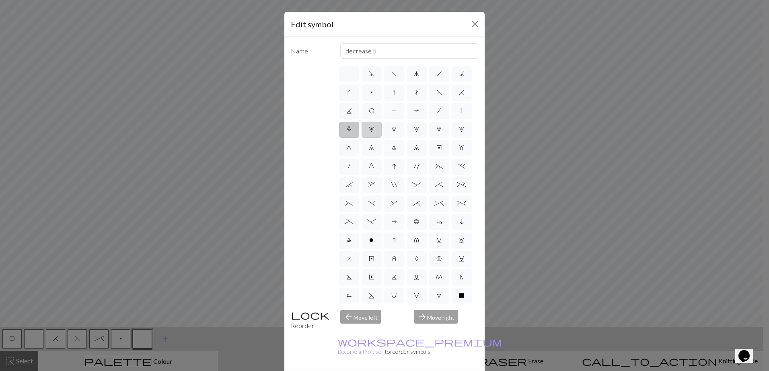
click at [374, 129] on input "1" at bounding box center [371, 127] width 5 height 5
radio input "true"
type input "increase 1"
click at [414, 170] on span "'" at bounding box center [417, 166] width 6 height 6
click at [414, 167] on input "'" at bounding box center [416, 164] width 5 height 5
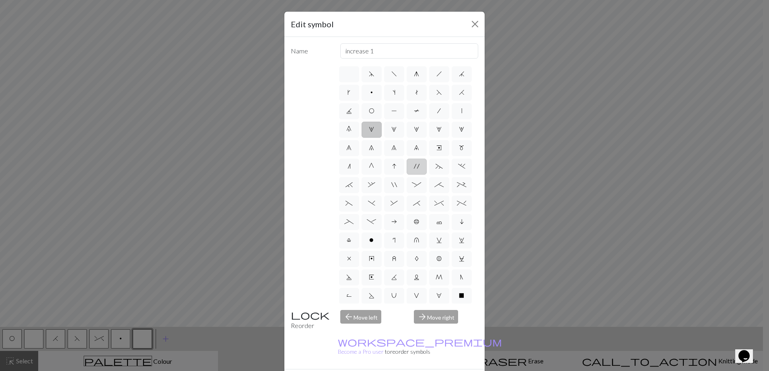
radio input "true"
type input "cable extra"
click at [439, 170] on span "~" at bounding box center [438, 166] width 7 height 6
click at [439, 167] on input "~" at bounding box center [437, 164] width 5 height 5
radio input "true"
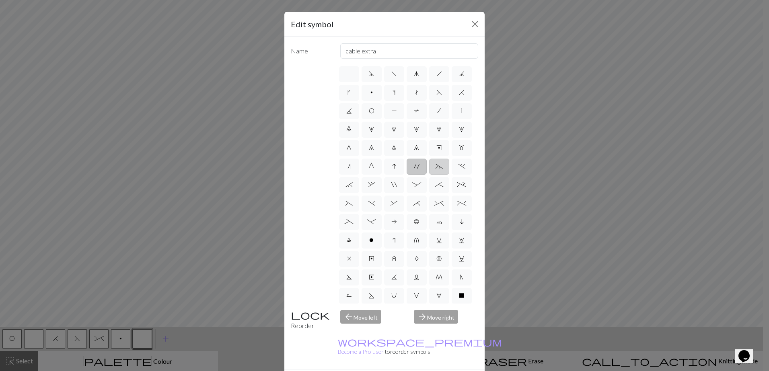
type input "3+ stitch left twist"
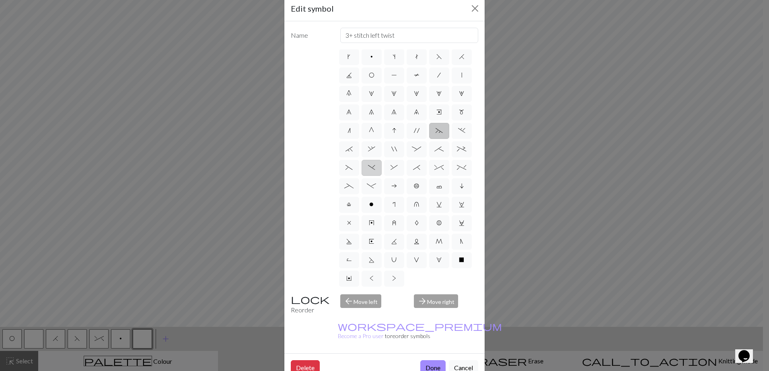
scroll to position [22, 0]
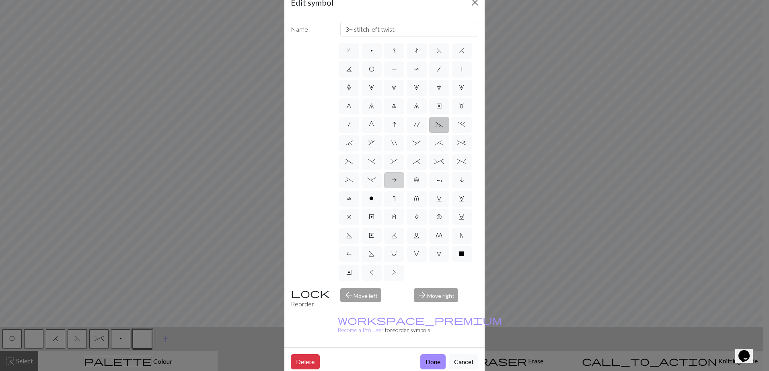
click at [391, 177] on span "a" at bounding box center [394, 180] width 6 height 6
click at [391, 195] on input "a" at bounding box center [393, 197] width 5 height 5
radio input "true"
type input "Purl on WS"
click at [451, 172] on label "i" at bounding box center [461, 180] width 20 height 16
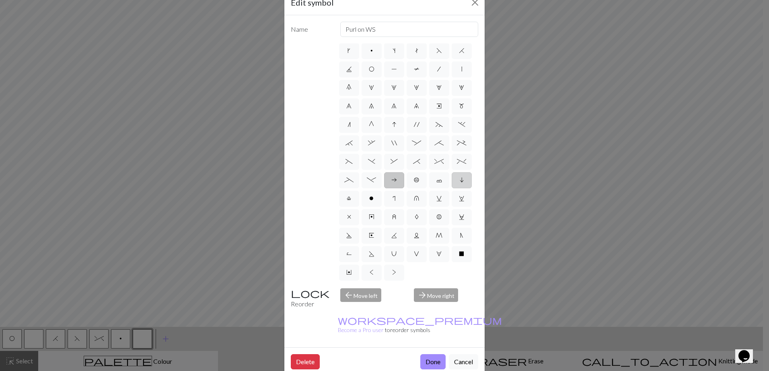
click at [459, 195] on input "i" at bounding box center [461, 197] width 5 height 5
radio input "true"
type input "skpo"
click at [351, 195] on span "l" at bounding box center [349, 198] width 4 height 6
click at [352, 214] on input "l" at bounding box center [349, 216] width 5 height 5
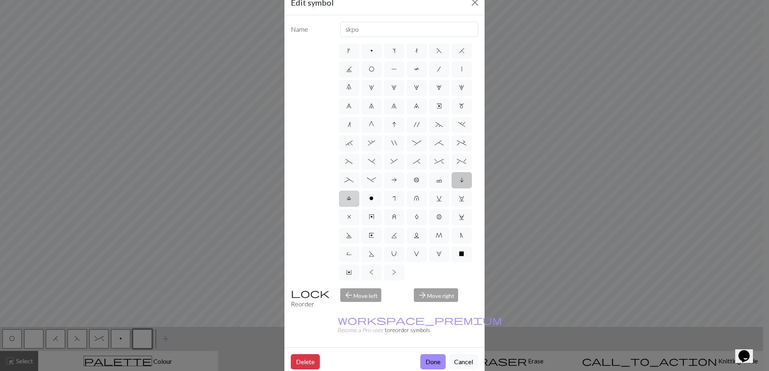
radio input "true"
type input "Twisted stitch"
click at [451, 253] on label "X" at bounding box center [461, 254] width 20 height 16
click at [459, 269] on input "X" at bounding box center [461, 271] width 5 height 5
radio input "true"
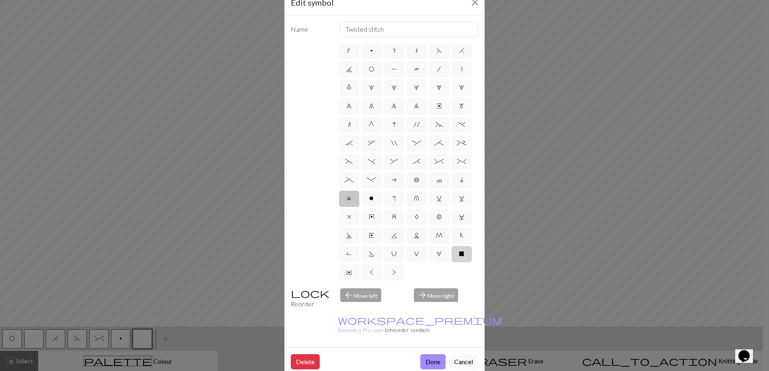
type input "no stitch"
click at [359, 265] on label "Y" at bounding box center [349, 273] width 20 height 16
click at [351, 288] on input "Y" at bounding box center [348, 290] width 5 height 5
radio input "true"
type input "place bead"
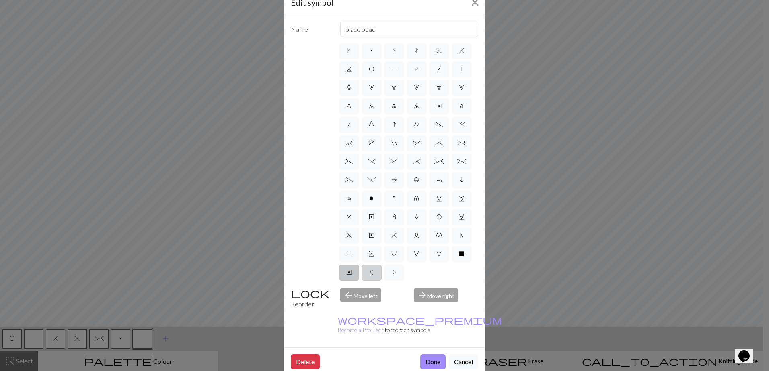
click at [381, 265] on label "<" at bounding box center [371, 273] width 20 height 16
click at [375, 288] on input "<" at bounding box center [371, 290] width 5 height 5
radio input "true"
type input "twisted knit"
click at [406, 253] on label "V" at bounding box center [416, 254] width 20 height 16
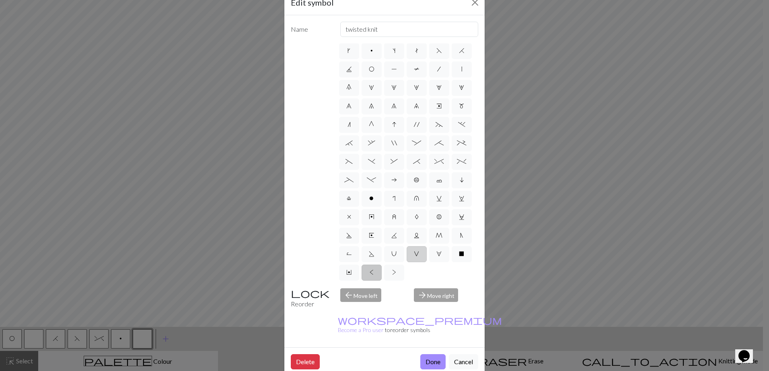
click at [414, 269] on input "V" at bounding box center [416, 271] width 5 height 5
radio input "true"
type input "sl1 purlwise"
click at [429, 229] on label "M" at bounding box center [439, 236] width 20 height 16
click at [435, 251] on input "M" at bounding box center [437, 253] width 5 height 5
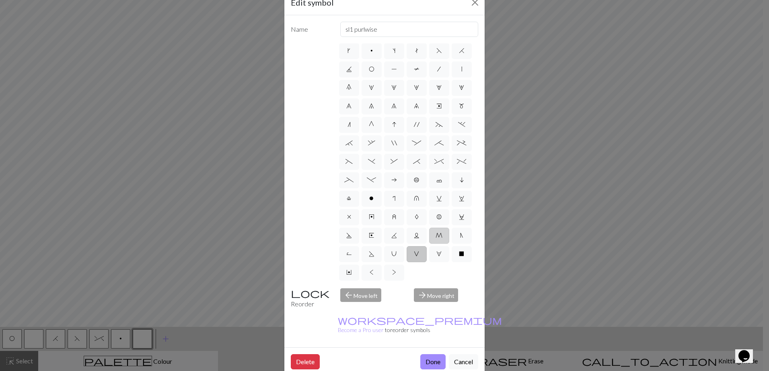
radio input "true"
type input "m1"
click at [357, 195] on div "d f g h j k p s t F H J O P T / | 0 1 2 3 4 5 6 7 8 9 e m n G I ' ~ . ` , " : ;…" at bounding box center [408, 162] width 141 height 239
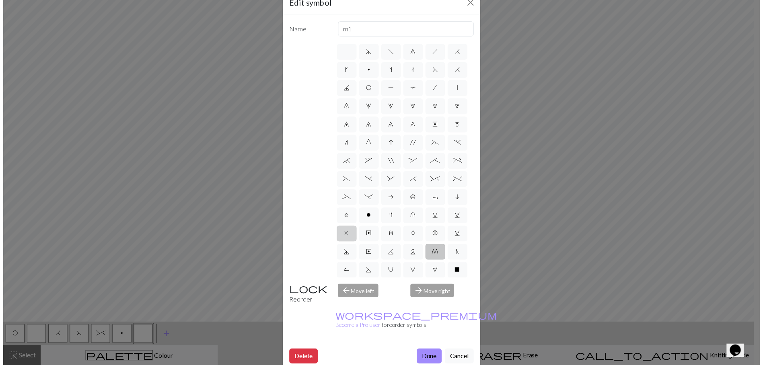
scroll to position [0, 0]
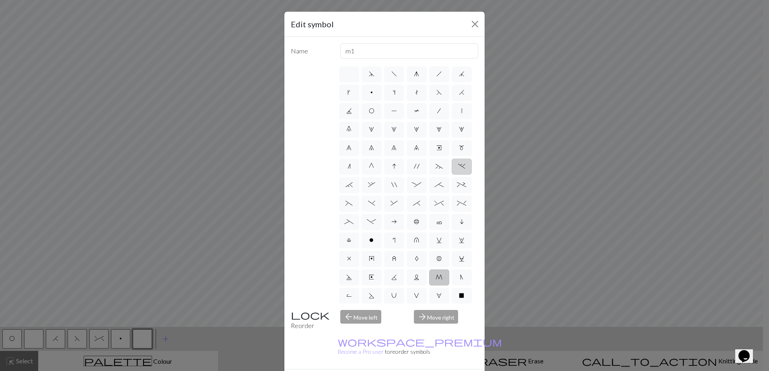
click at [458, 170] on span "." at bounding box center [461, 166] width 7 height 6
click at [458, 167] on input "." at bounding box center [460, 164] width 5 height 5
radio input "true"
type input "3+ stitch left twist"
click at [359, 193] on label "`" at bounding box center [349, 185] width 20 height 16
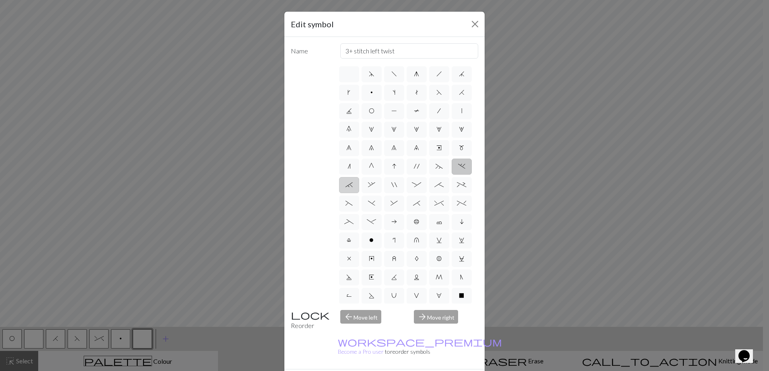
click at [351, 185] on input "`" at bounding box center [347, 182] width 5 height 5
radio input "true"
type input "3+ stitch right twist"
click at [381, 193] on label "," at bounding box center [371, 185] width 20 height 16
click at [373, 185] on input "," at bounding box center [370, 182] width 5 height 5
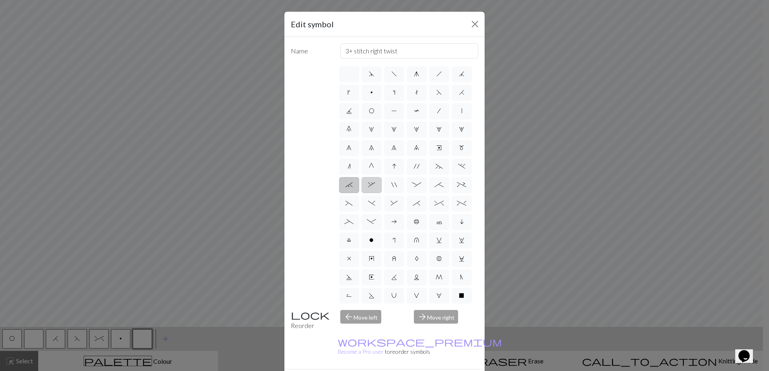
radio input "true"
click at [359, 193] on label "`" at bounding box center [349, 185] width 20 height 16
click at [351, 185] on input "`" at bounding box center [347, 182] width 5 height 5
radio input "true"
click at [381, 193] on label "," at bounding box center [371, 185] width 20 height 16
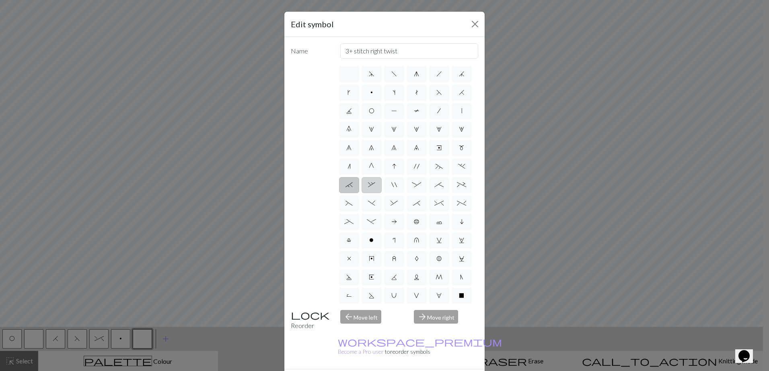
click at [373, 185] on input "," at bounding box center [370, 182] width 5 height 5
radio input "true"
click at [353, 188] on span "`" at bounding box center [348, 185] width 7 height 6
click at [351, 185] on input "`" at bounding box center [347, 182] width 5 height 5
radio input "true"
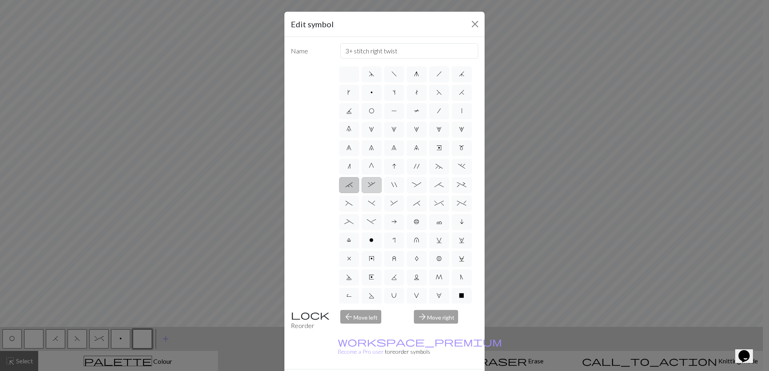
click at [381, 193] on label "," at bounding box center [371, 185] width 20 height 16
click at [373, 185] on input "," at bounding box center [370, 182] width 5 height 5
radio input "true"
click at [359, 193] on label "`" at bounding box center [349, 185] width 20 height 16
click at [351, 185] on input "`" at bounding box center [347, 182] width 5 height 5
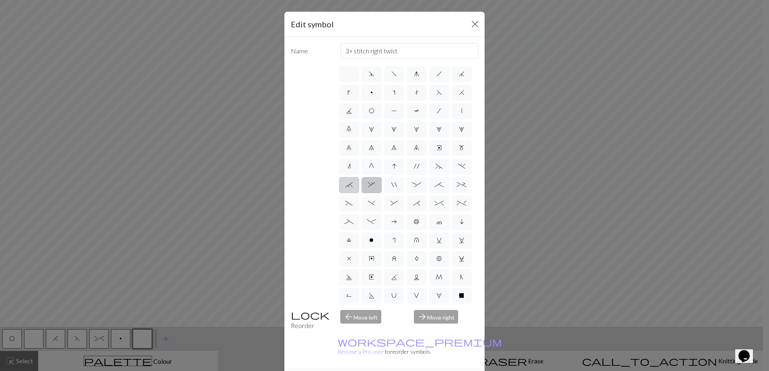
radio input "true"
click at [401, 207] on div "d f g h j k p s t F H J O P T / | 0 1 2 3 4 5 6 7 8 9 e m n G I ' ~ . ` , " : ;…" at bounding box center [408, 184] width 141 height 239
click at [381, 193] on label "," at bounding box center [371, 185] width 20 height 16
click at [373, 185] on input "," at bounding box center [370, 182] width 5 height 5
radio input "true"
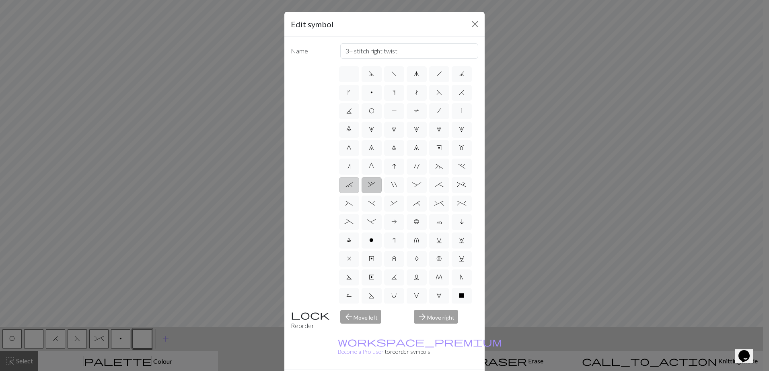
click at [359, 193] on label "`" at bounding box center [349, 185] width 20 height 16
click at [351, 185] on input "`" at bounding box center [347, 182] width 5 height 5
radio input "true"
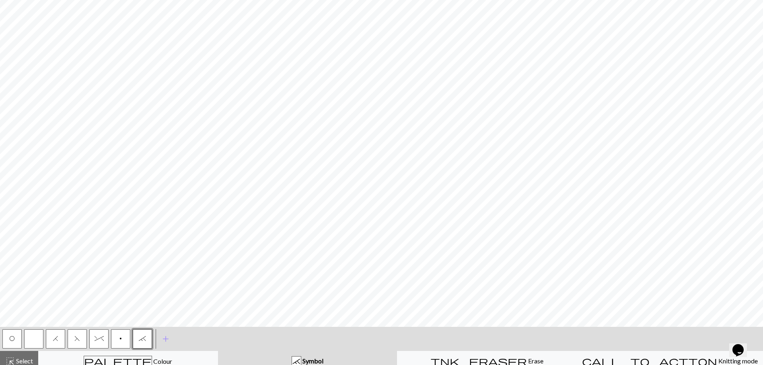
click at [102, 340] on span "^" at bounding box center [98, 339] width 9 height 6
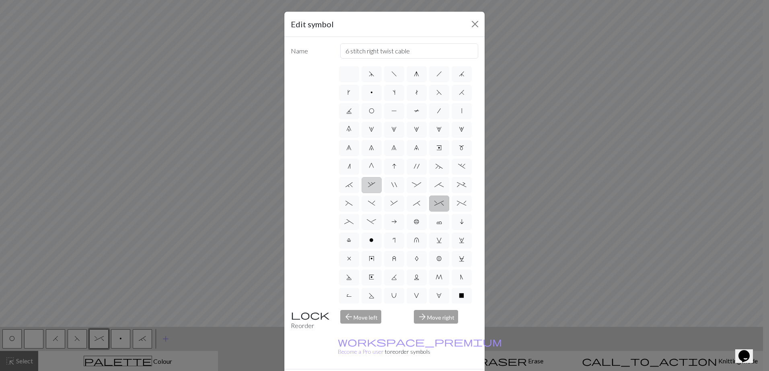
click at [381, 193] on label "," at bounding box center [371, 185] width 20 height 16
click at [373, 185] on input "," at bounding box center [370, 182] width 5 height 5
radio input "true"
type input "3+ stitch right twist"
click at [359, 193] on label "`" at bounding box center [349, 185] width 20 height 16
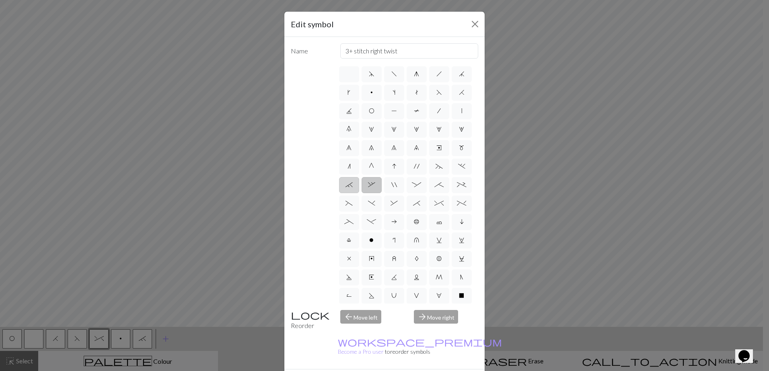
click at [351, 185] on input "`" at bounding box center [347, 182] width 5 height 5
radio input "true"
click at [381, 193] on label "," at bounding box center [371, 185] width 20 height 16
click at [373, 185] on input "," at bounding box center [370, 182] width 5 height 5
radio input "true"
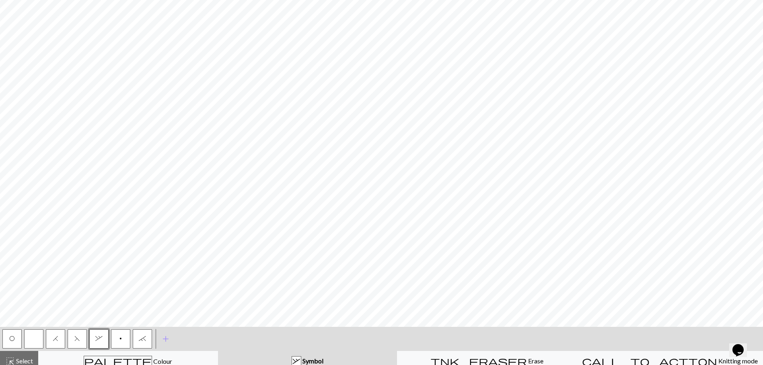
click at [145, 339] on span "`" at bounding box center [142, 339] width 7 height 6
click at [180, 360] on div "palette Colour Colour" at bounding box center [127, 361] width 169 height 10
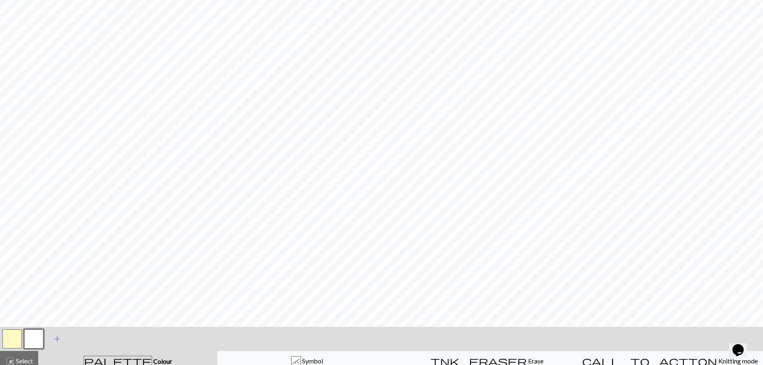
click at [51, 339] on button "add Add a colour" at bounding box center [57, 339] width 20 height 20
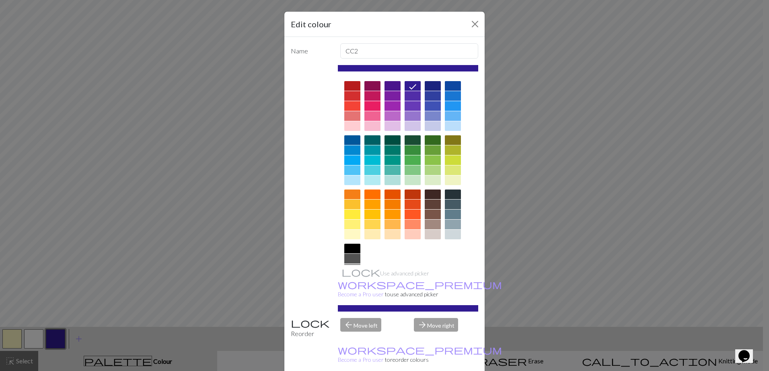
click at [448, 128] on div at bounding box center [453, 126] width 16 height 10
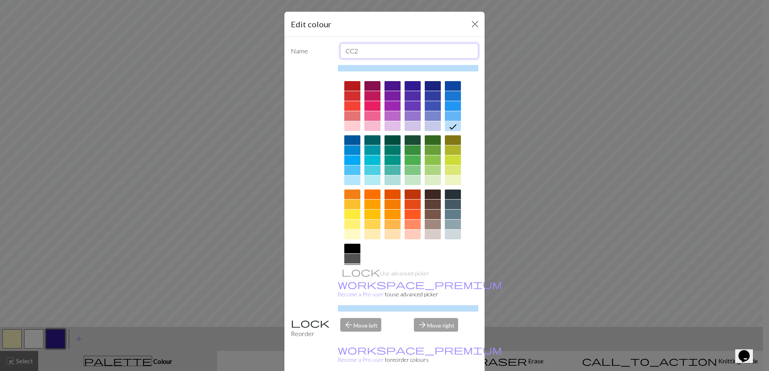
click at [368, 51] on input "CC2" at bounding box center [409, 50] width 138 height 15
type input "6 stitch right twist cable"
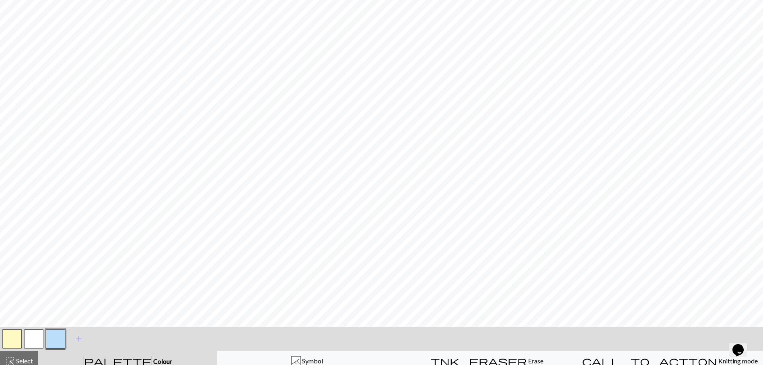
click at [58, 338] on button "button" at bounding box center [55, 339] width 19 height 19
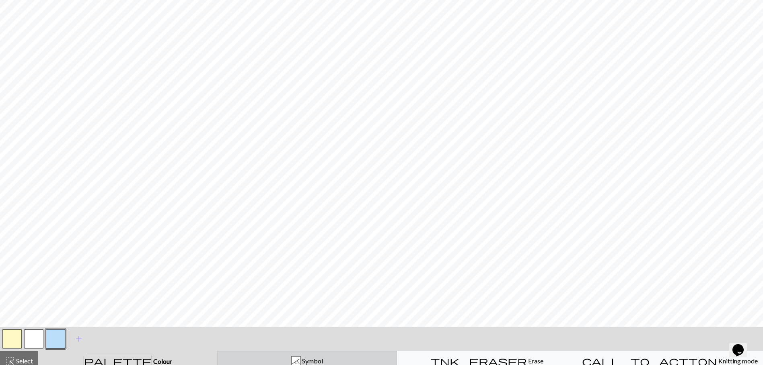
click at [306, 362] on span "Symbol" at bounding box center [312, 361] width 22 height 8
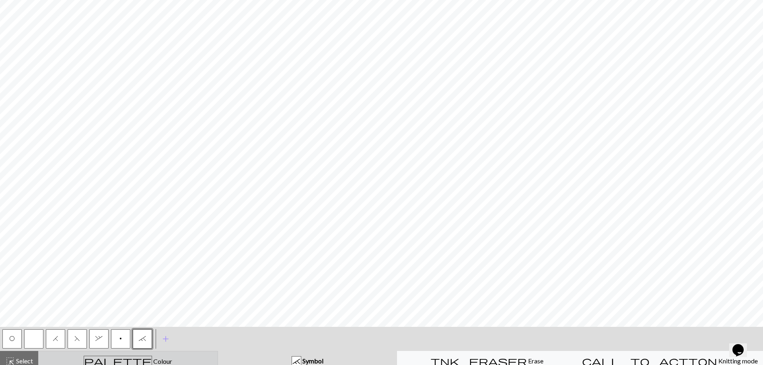
click at [150, 358] on div "palette Colour Colour" at bounding box center [127, 361] width 169 height 10
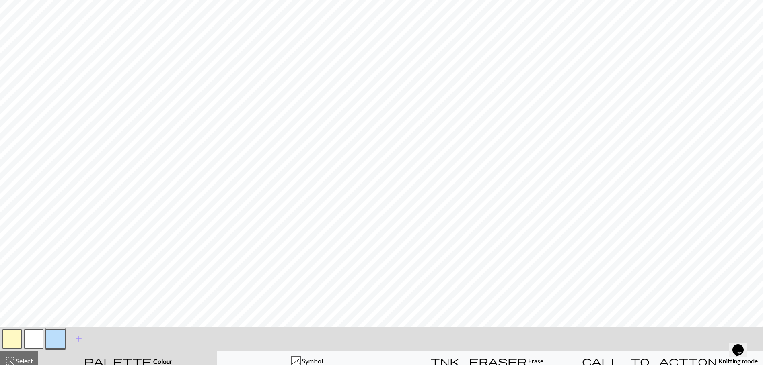
click at [36, 342] on button "button" at bounding box center [33, 339] width 19 height 19
click at [338, 360] on div "` Symbol" at bounding box center [306, 362] width 169 height 10
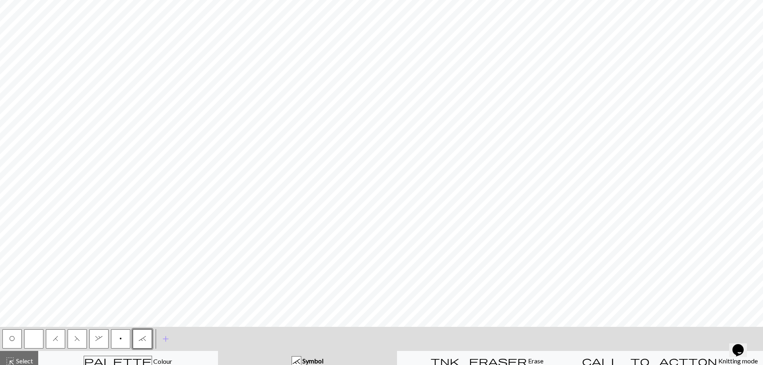
click at [76, 339] on span "F" at bounding box center [77, 339] width 6 height 6
click at [10, 334] on button "O" at bounding box center [11, 339] width 19 height 19
click at [35, 340] on button "button" at bounding box center [33, 339] width 19 height 19
click at [79, 340] on span "F" at bounding box center [77, 339] width 6 height 6
click at [8, 342] on button "O" at bounding box center [11, 339] width 19 height 19
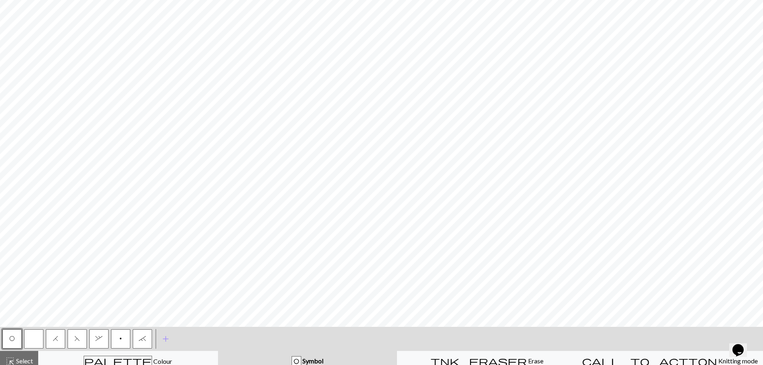
click at [59, 338] on button "H" at bounding box center [55, 339] width 19 height 19
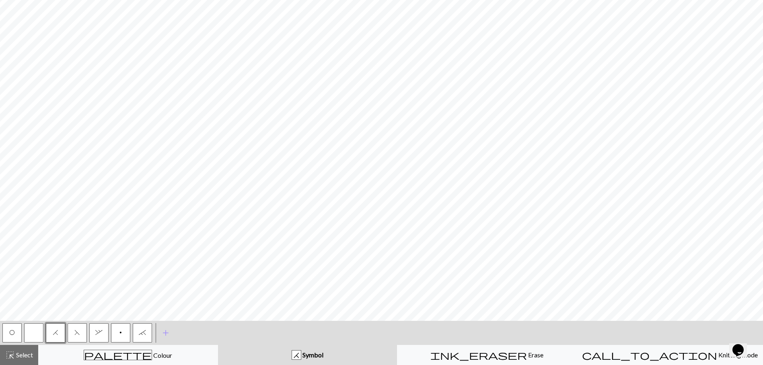
click at [10, 336] on span "O" at bounding box center [12, 333] width 6 height 6
click at [76, 333] on span "F" at bounding box center [77, 333] width 6 height 6
click at [60, 332] on button "H" at bounding box center [55, 333] width 19 height 19
click at [14, 333] on span "O" at bounding box center [12, 333] width 6 height 6
click at [57, 332] on span "H" at bounding box center [56, 333] width 6 height 6
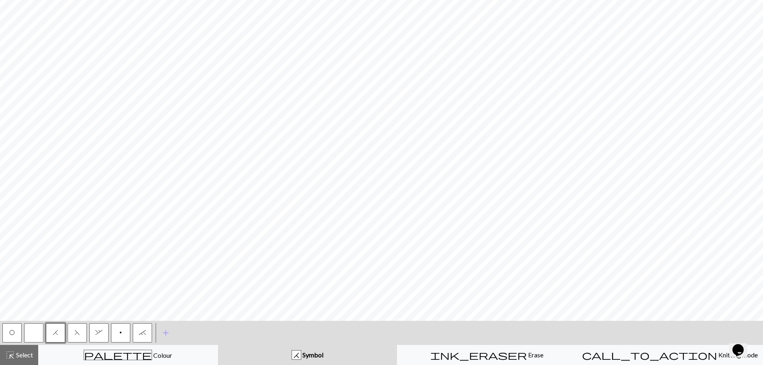
click at [79, 336] on button "F" at bounding box center [77, 333] width 19 height 19
click at [61, 336] on button "H" at bounding box center [55, 333] width 19 height 19
click at [13, 335] on span "O" at bounding box center [12, 333] width 6 height 6
click at [56, 338] on button "H" at bounding box center [55, 333] width 19 height 19
click at [77, 336] on button "F" at bounding box center [77, 333] width 19 height 19
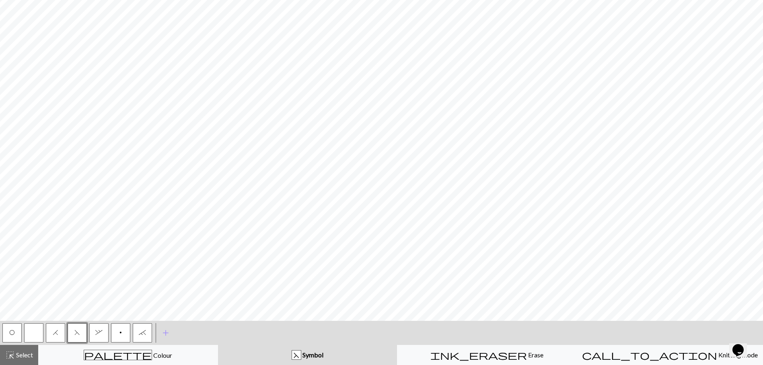
click at [57, 335] on span "H" at bounding box center [56, 333] width 6 height 6
click at [12, 335] on span "O" at bounding box center [12, 333] width 6 height 6
click at [100, 334] on span "," at bounding box center [98, 333] width 7 height 6
click at [143, 335] on span "`" at bounding box center [142, 333] width 7 height 6
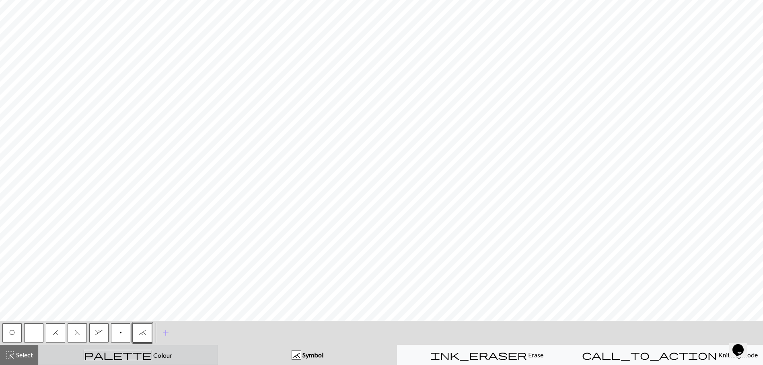
click at [187, 359] on div "palette Colour Colour" at bounding box center [127, 355] width 169 height 10
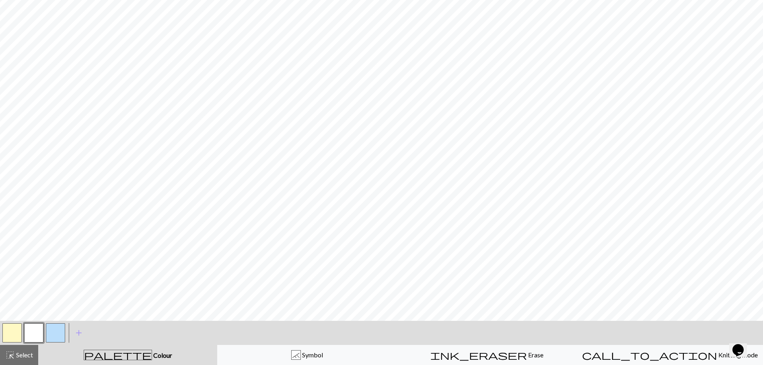
click at [55, 331] on button "button" at bounding box center [55, 333] width 19 height 19
click at [38, 330] on button "button" at bounding box center [33, 333] width 19 height 19
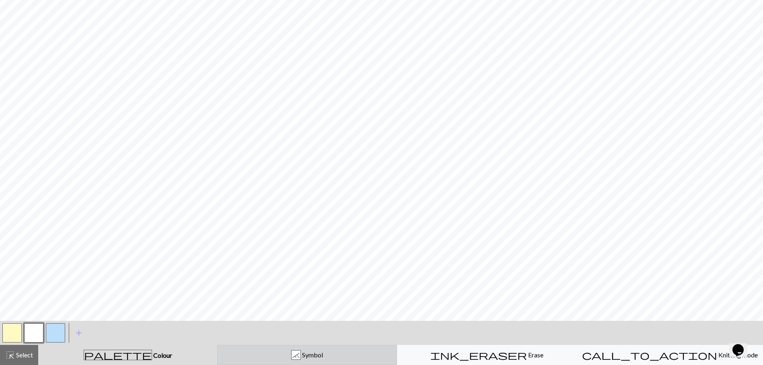
click at [341, 360] on button "` Symbol" at bounding box center [307, 355] width 180 height 20
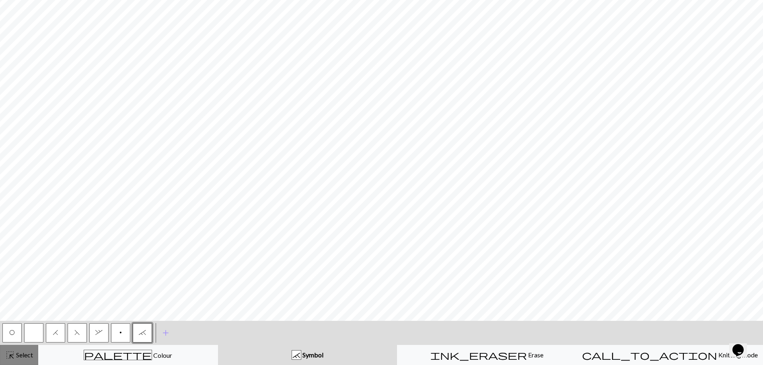
click at [21, 353] on span "Select" at bounding box center [24, 355] width 18 height 8
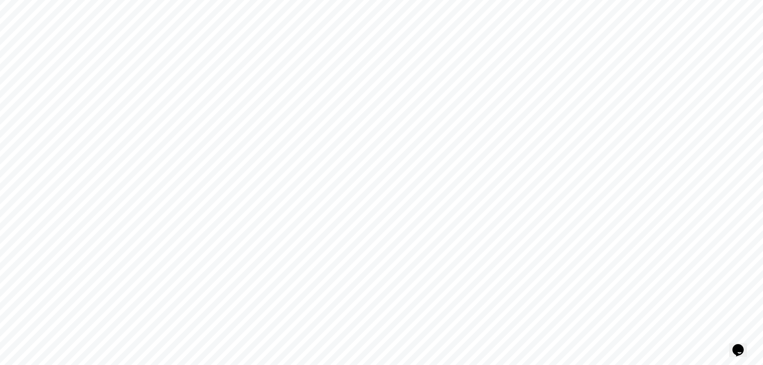
scroll to position [0, 0]
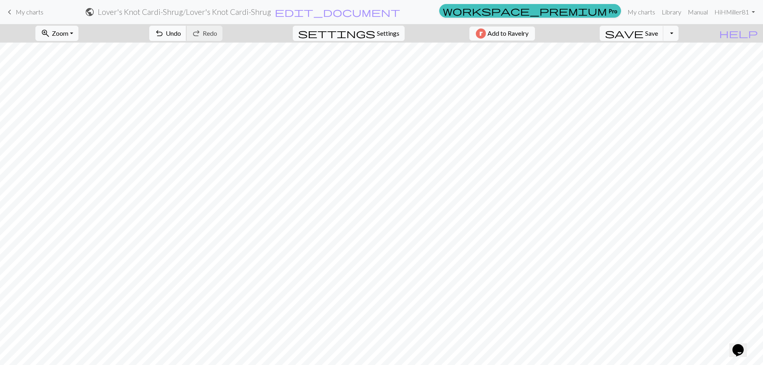
click at [181, 30] on span "Undo" at bounding box center [173, 33] width 15 height 8
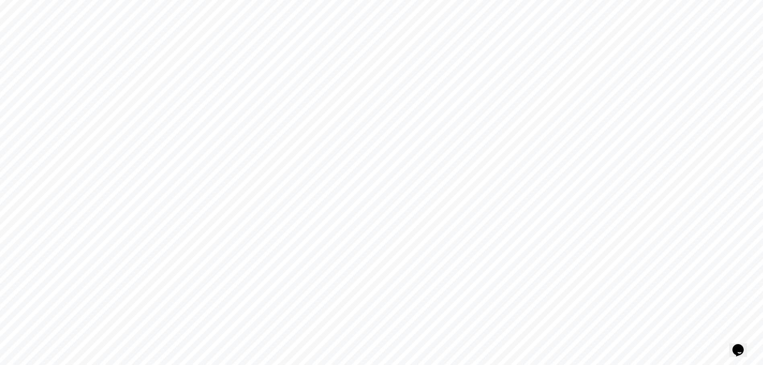
scroll to position [127, 0]
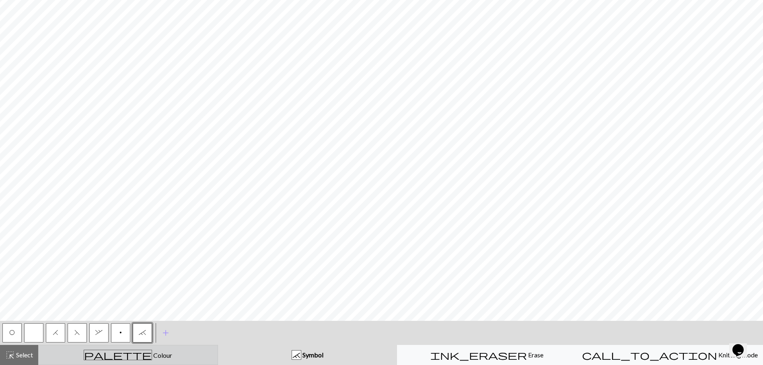
click at [77, 359] on div "palette Colour Colour" at bounding box center [127, 355] width 169 height 10
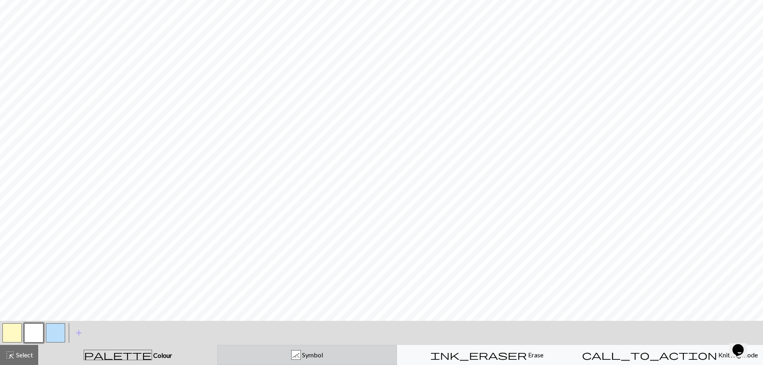
click at [374, 351] on div "` Symbol" at bounding box center [306, 356] width 169 height 10
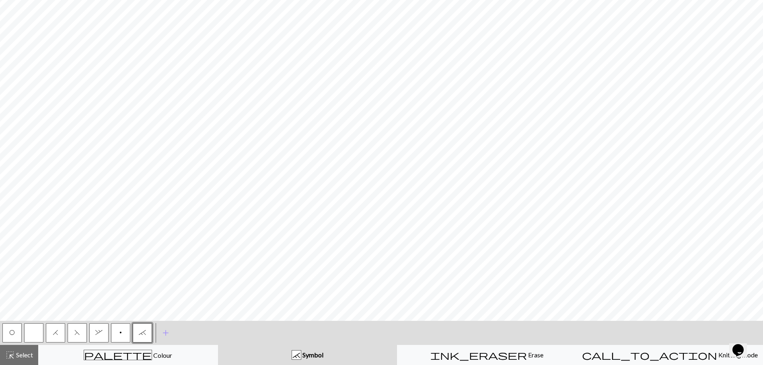
click at [358, 342] on div "< O H F , p ` > add Add a symbol" at bounding box center [381, 333] width 763 height 24
click at [36, 333] on button "button" at bounding box center [33, 333] width 19 height 19
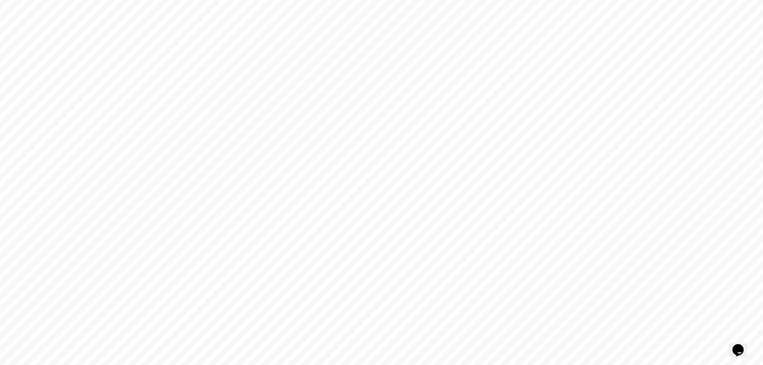
scroll to position [121, 0]
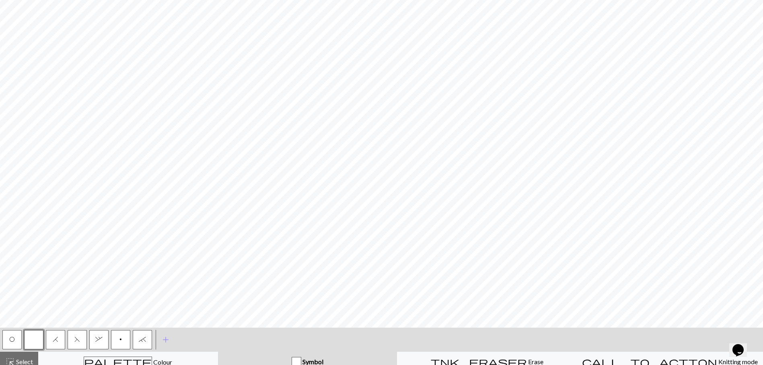
click at [16, 341] on button "O" at bounding box center [11, 339] width 19 height 19
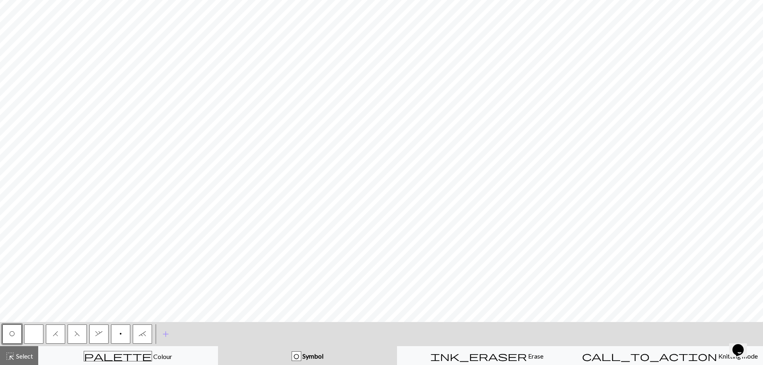
scroll to position [127, 0]
click at [56, 338] on button "H" at bounding box center [55, 333] width 19 height 19
click at [73, 335] on button "F" at bounding box center [77, 333] width 19 height 19
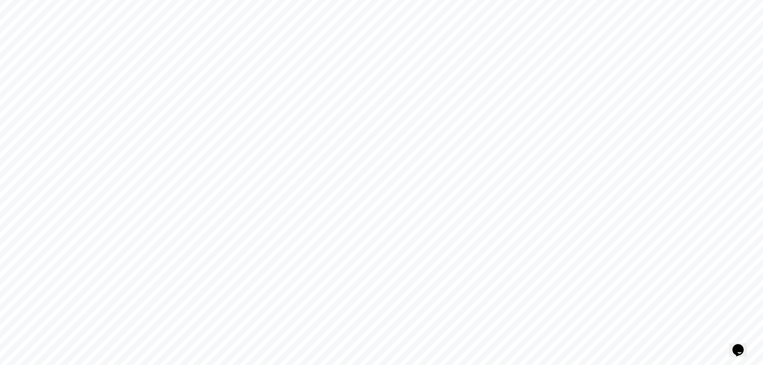
scroll to position [0, 0]
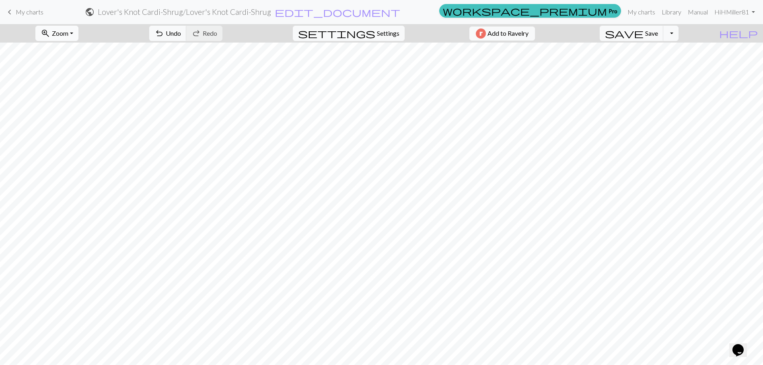
click at [50, 38] on span "zoom_in" at bounding box center [46, 33] width 10 height 11
click at [62, 97] on button "50%" at bounding box center [68, 96] width 64 height 13
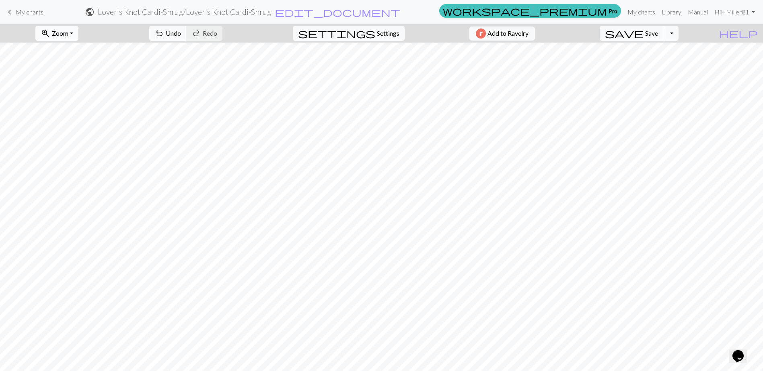
click at [66, 36] on span "Zoom" at bounding box center [60, 33] width 16 height 8
click at [62, 109] on button "100%" at bounding box center [68, 109] width 64 height 13
click at [67, 23] on nav "keyboard_arrow_left My charts public Lover's Knot Cardi-Shrug / Lover's Knot Ca…" at bounding box center [381, 12] width 763 height 24
click at [68, 34] on span "Zoom" at bounding box center [60, 33] width 16 height 8
click at [66, 54] on button "Fit all" at bounding box center [68, 51] width 64 height 13
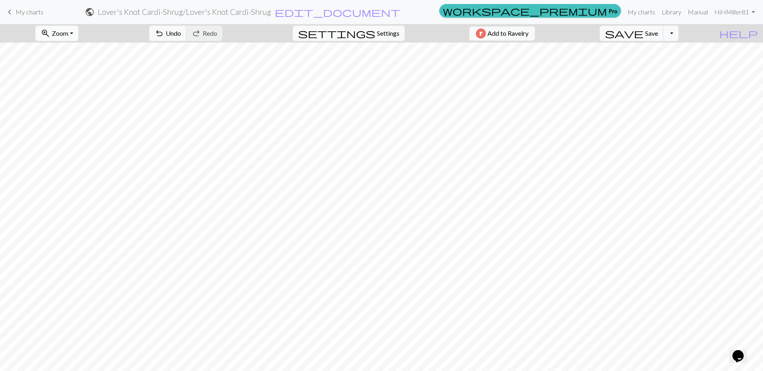
click at [50, 32] on span "zoom_in" at bounding box center [46, 33] width 10 height 11
click at [68, 70] on button "Fit width" at bounding box center [68, 63] width 64 height 13
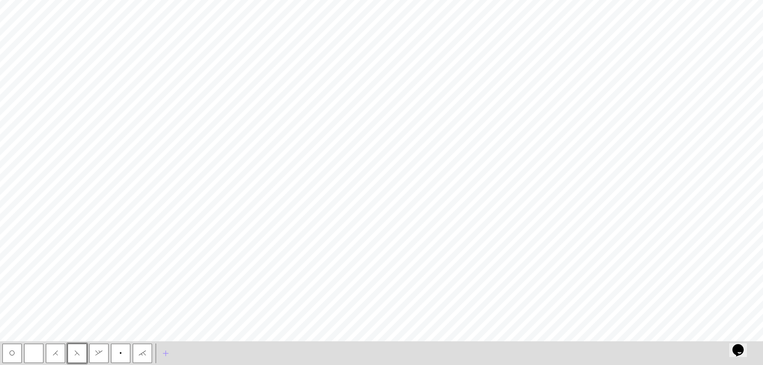
scroll to position [127, 0]
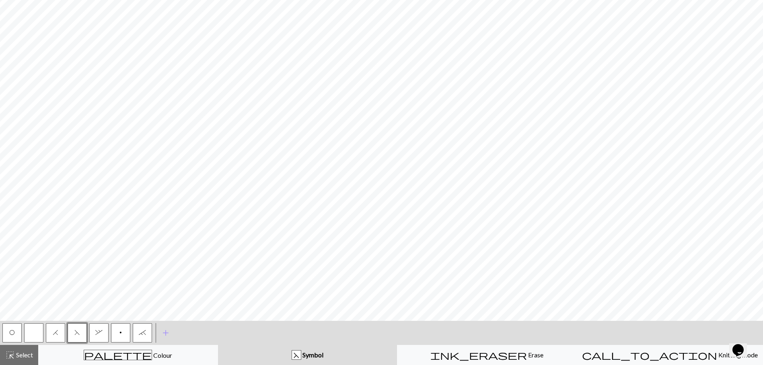
click at [12, 334] on span "O" at bounding box center [12, 333] width 6 height 6
click at [56, 338] on button "H" at bounding box center [55, 333] width 19 height 19
click at [80, 336] on button "F" at bounding box center [77, 333] width 19 height 19
click at [57, 333] on span "H" at bounding box center [56, 333] width 6 height 6
click at [14, 335] on span "O" at bounding box center [12, 333] width 6 height 6
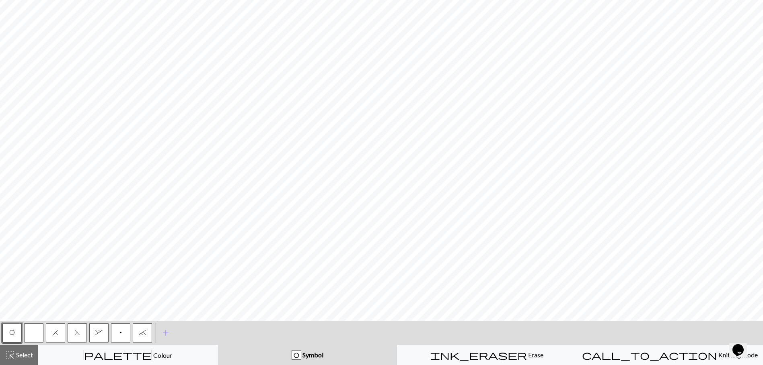
click at [60, 334] on button "H" at bounding box center [55, 333] width 19 height 19
click at [79, 335] on span "F" at bounding box center [77, 333] width 6 height 6
click at [11, 333] on span "O" at bounding box center [12, 333] width 6 height 6
click at [57, 334] on span "H" at bounding box center [56, 333] width 6 height 6
click at [77, 334] on span "F" at bounding box center [77, 333] width 6 height 6
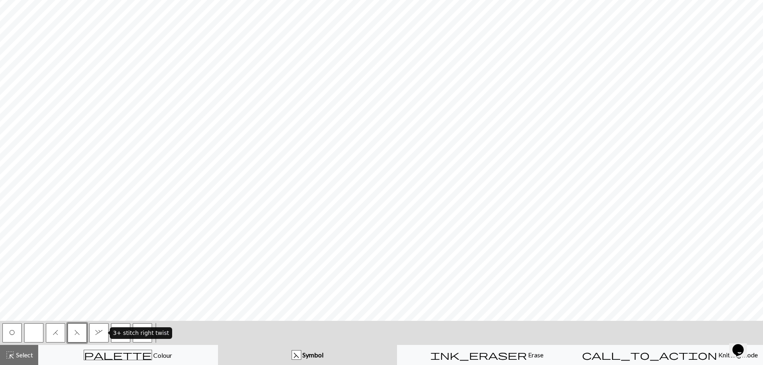
click at [103, 333] on button "," at bounding box center [98, 333] width 19 height 19
click at [143, 334] on span "`" at bounding box center [142, 333] width 7 height 6
click at [35, 335] on button "button" at bounding box center [33, 333] width 19 height 19
click at [97, 335] on span "," at bounding box center [98, 333] width 7 height 6
click at [143, 330] on span "`" at bounding box center [142, 333] width 7 height 6
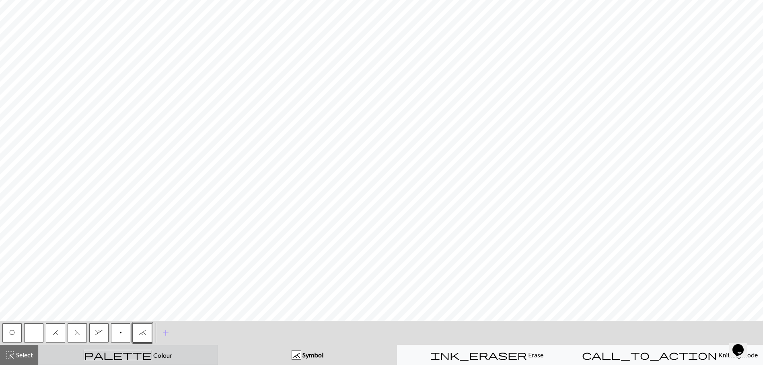
click at [158, 358] on div "palette Colour Colour" at bounding box center [127, 355] width 169 height 10
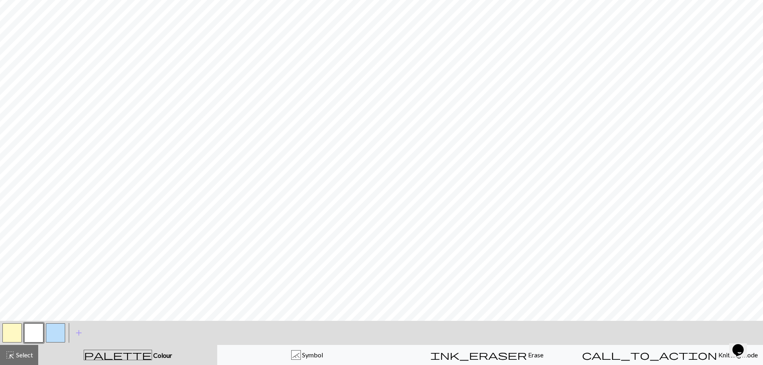
click at [55, 332] on button "button" at bounding box center [55, 333] width 19 height 19
click at [31, 335] on button "button" at bounding box center [33, 333] width 19 height 19
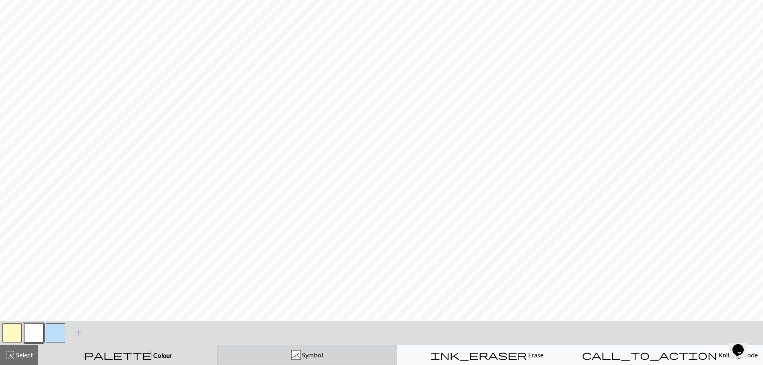
click at [267, 357] on div "` Symbol" at bounding box center [306, 356] width 169 height 10
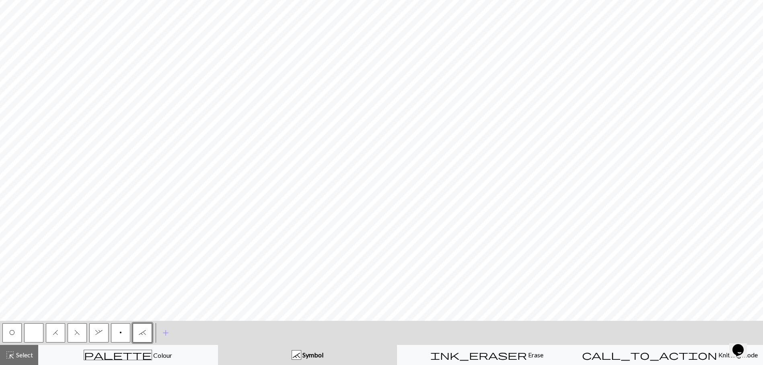
click at [13, 333] on span "O" at bounding box center [12, 333] width 6 height 6
click at [54, 332] on span "H" at bounding box center [56, 333] width 6 height 6
drag, startPoint x: 76, startPoint y: 333, endPoint x: 82, endPoint y: 324, distance: 10.1
click at [77, 333] on span "F" at bounding box center [77, 333] width 6 height 6
click at [105, 338] on button "," at bounding box center [98, 333] width 19 height 19
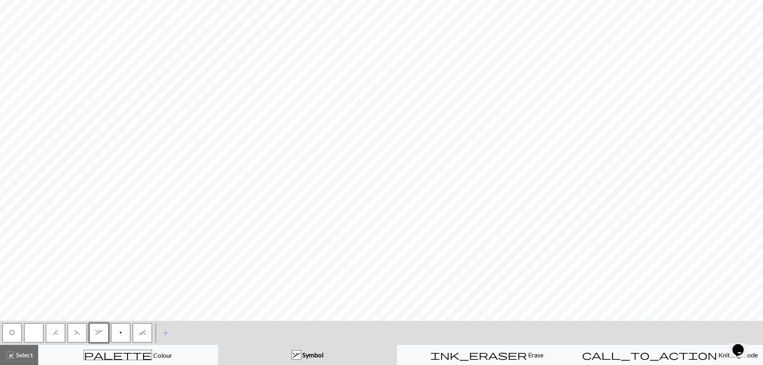
click at [142, 337] on button "`" at bounding box center [142, 333] width 19 height 19
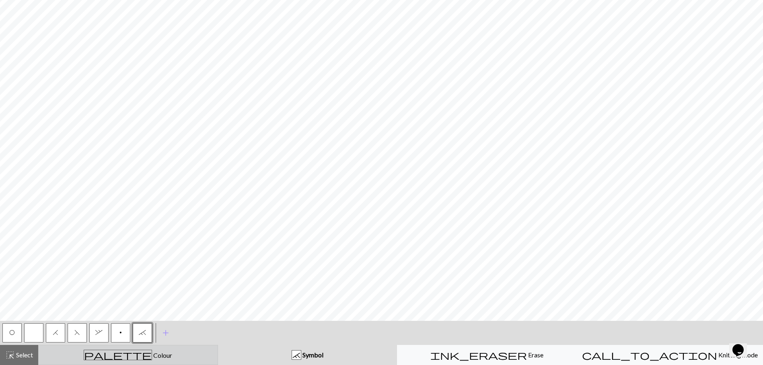
click at [187, 359] on div "palette Colour Colour" at bounding box center [127, 355] width 169 height 10
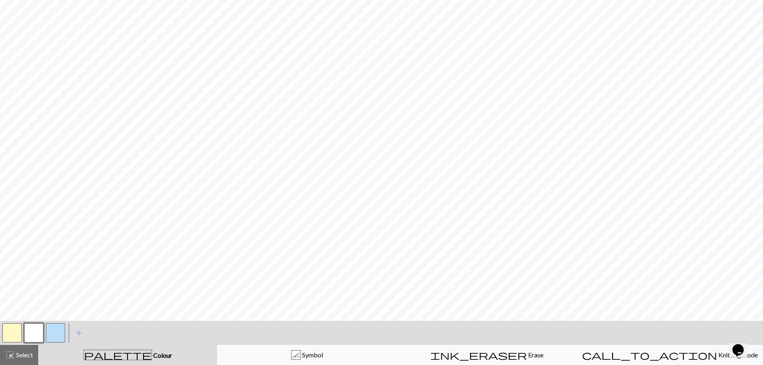
click at [50, 333] on button "button" at bounding box center [55, 333] width 19 height 19
drag, startPoint x: 35, startPoint y: 336, endPoint x: 109, endPoint y: 325, distance: 75.5
click at [35, 335] on button "button" at bounding box center [33, 333] width 19 height 19
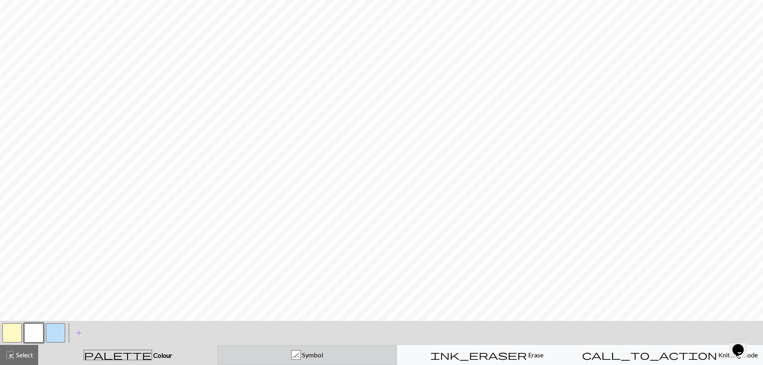
click at [343, 359] on div "` Symbol" at bounding box center [306, 356] width 169 height 10
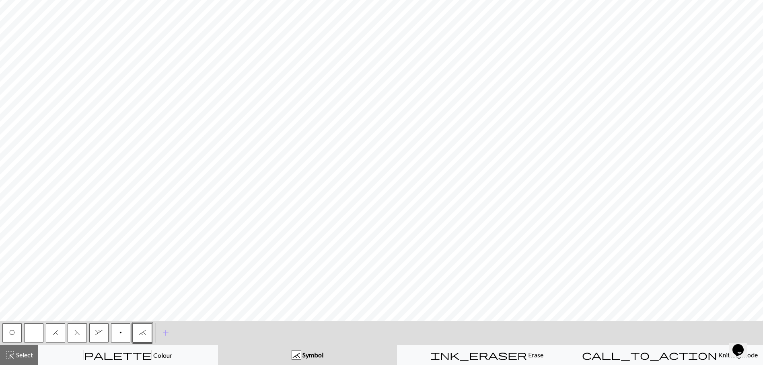
click at [52, 336] on button "H" at bounding box center [55, 333] width 19 height 19
click at [10, 337] on button "O" at bounding box center [11, 333] width 19 height 19
click at [77, 336] on button "F" at bounding box center [77, 333] width 19 height 19
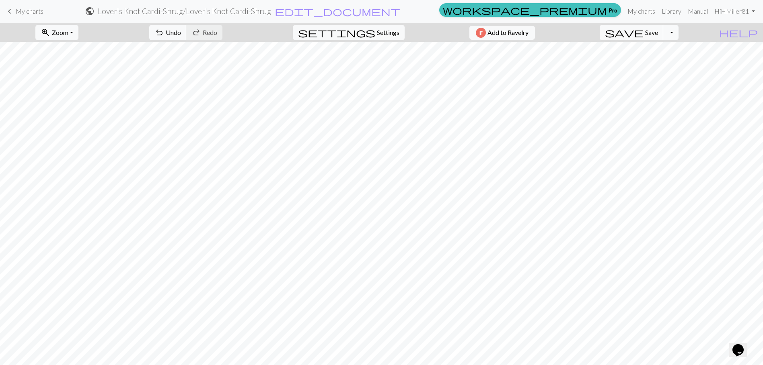
scroll to position [0, 0]
click at [367, 36] on span "settings" at bounding box center [336, 33] width 77 height 11
select select "aran"
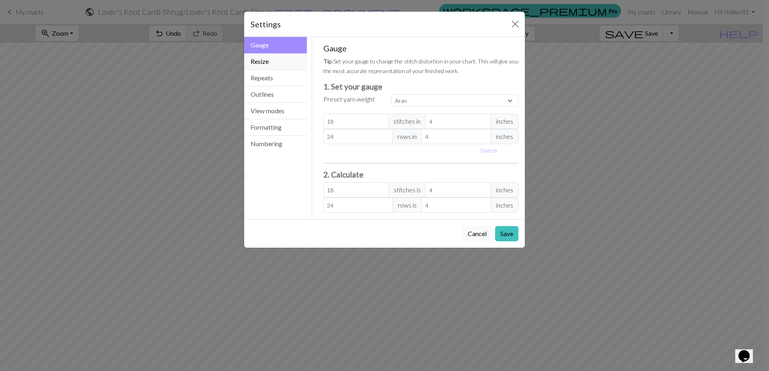
click at [281, 61] on button "Resize" at bounding box center [275, 61] width 63 height 16
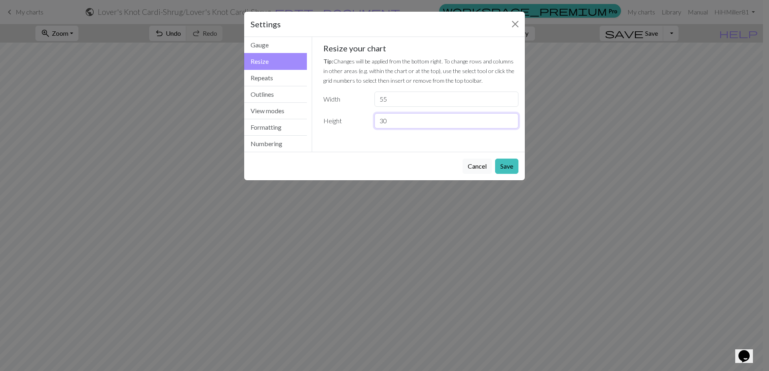
click at [400, 127] on input "30" at bounding box center [446, 120] width 144 height 15
click at [509, 125] on input "29" at bounding box center [446, 120] width 144 height 15
click at [509, 125] on input "28" at bounding box center [446, 120] width 144 height 15
click at [509, 125] on input "27" at bounding box center [446, 120] width 144 height 15
type input "26"
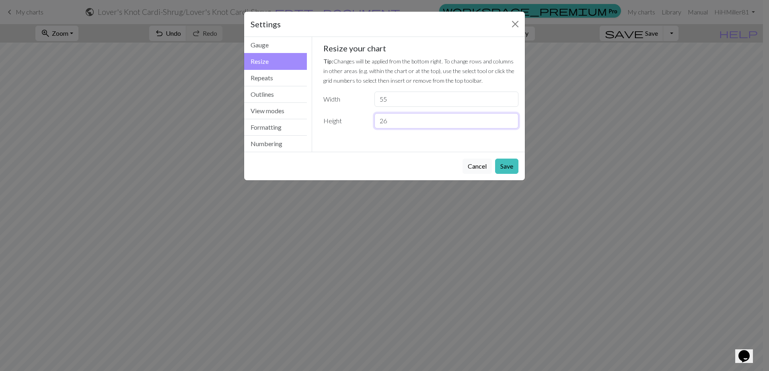
click at [509, 125] on input "26" at bounding box center [446, 120] width 144 height 15
click at [512, 166] on button "Save" at bounding box center [506, 166] width 23 height 15
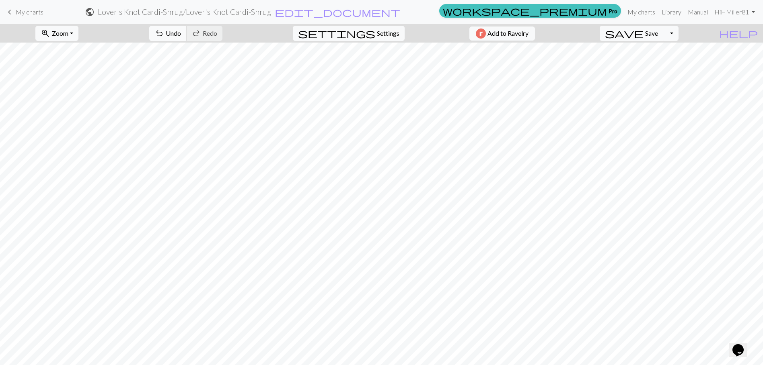
click at [181, 35] on span "Undo" at bounding box center [173, 33] width 15 height 8
click at [678, 32] on button "Toggle Dropdown" at bounding box center [670, 33] width 15 height 15
click at [673, 64] on button "save_alt Download" at bounding box center [611, 63] width 133 height 13
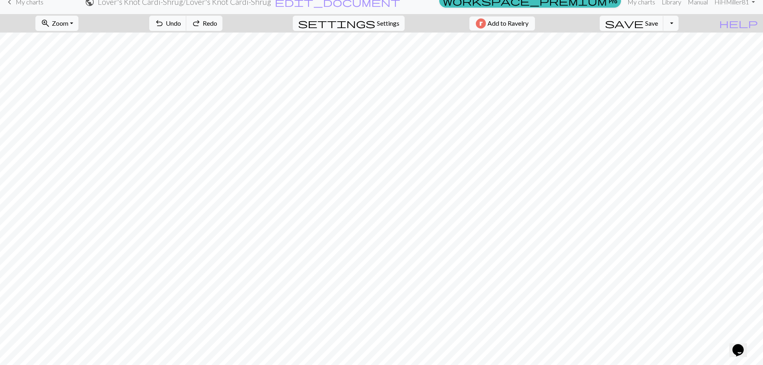
scroll to position [127, 0]
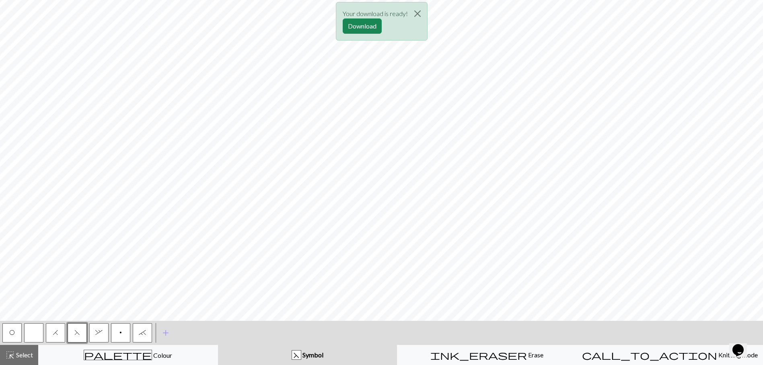
click at [364, 35] on div "Your download is ready! Download" at bounding box center [382, 21] width 92 height 39
click at [365, 30] on button "Download" at bounding box center [361, 25] width 39 height 15
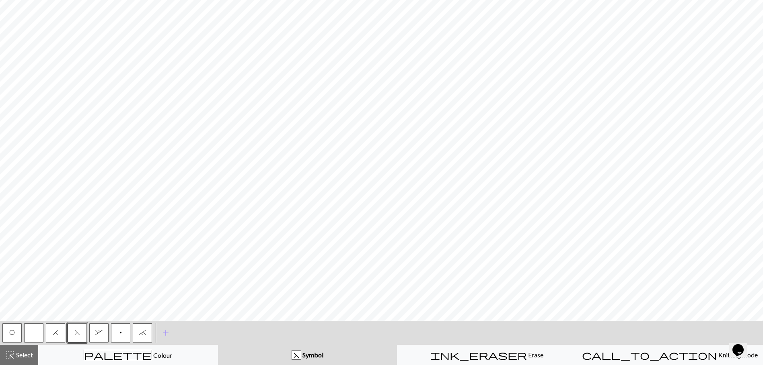
scroll to position [0, 0]
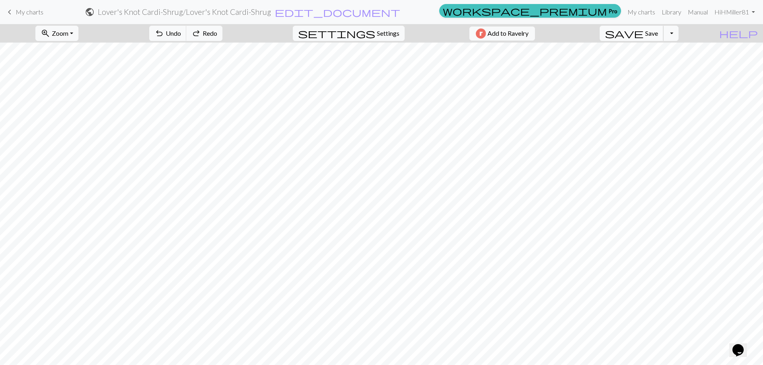
click at [643, 31] on span "save" at bounding box center [624, 33] width 39 height 11
click at [658, 36] on span "Save" at bounding box center [651, 33] width 13 height 8
